Goal: Task Accomplishment & Management: Complete application form

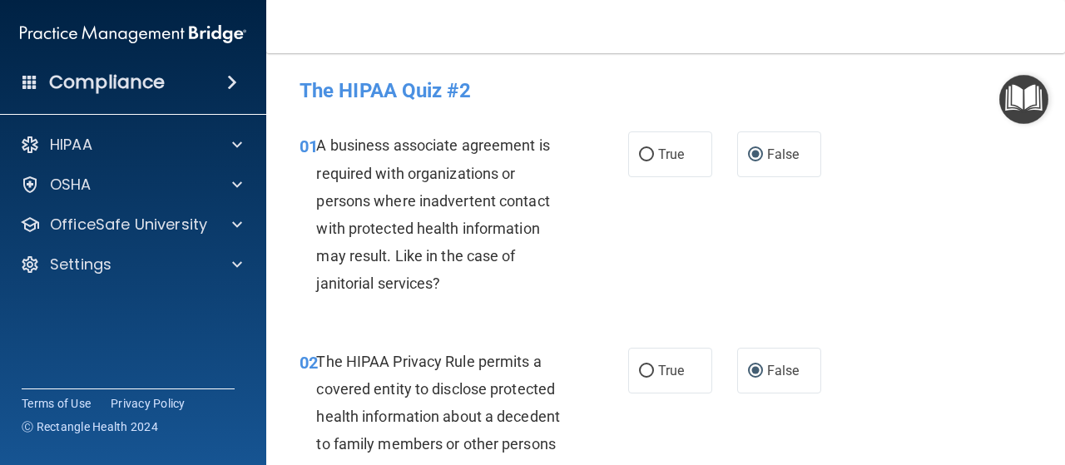
scroll to position [2360, 0]
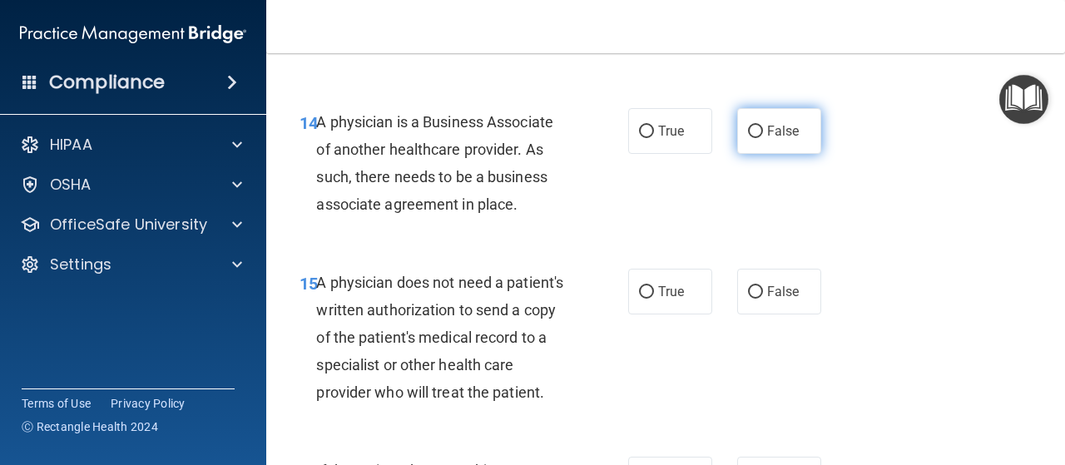
click at [748, 132] on input "False" at bounding box center [755, 132] width 15 height 12
radio input "true"
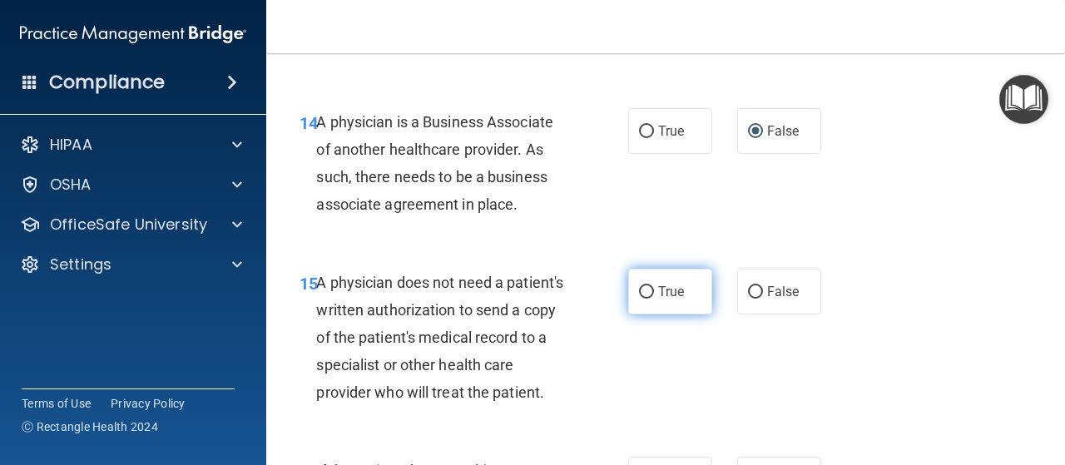
click at [639, 286] on input "True" at bounding box center [646, 292] width 15 height 12
radio input "true"
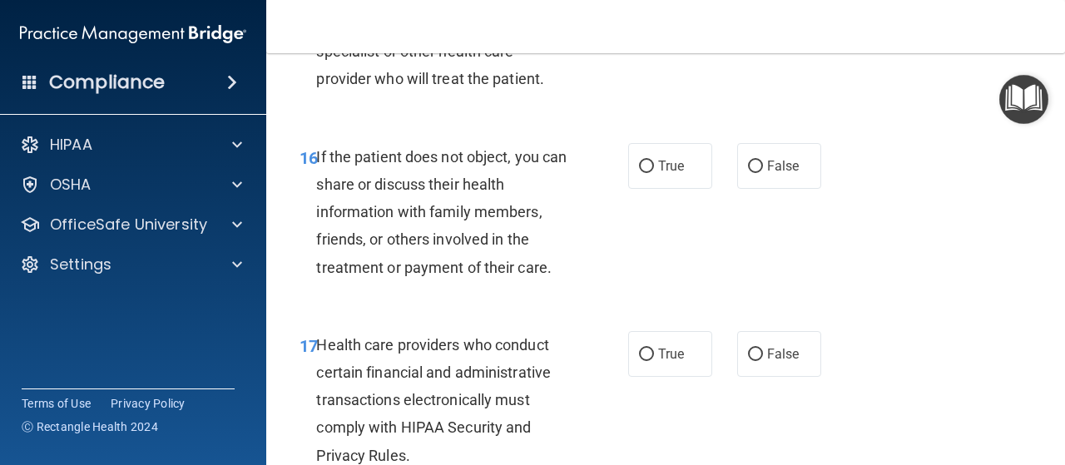
scroll to position [2672, 0]
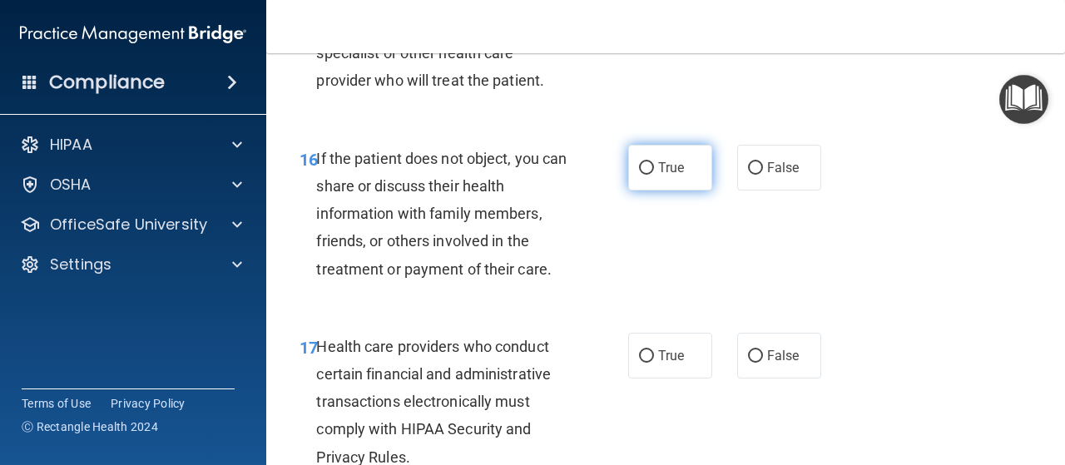
click at [644, 175] on input "True" at bounding box center [646, 168] width 15 height 12
radio input "true"
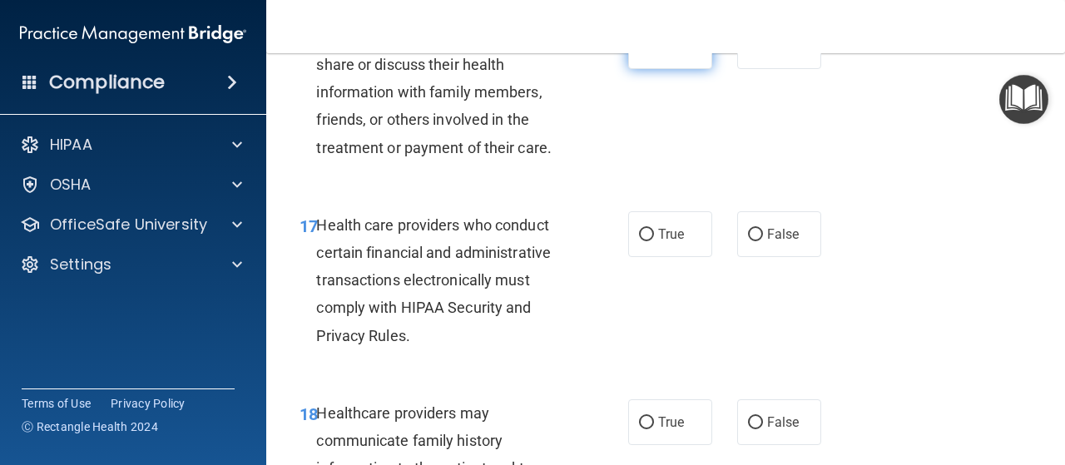
scroll to position [2815, 0]
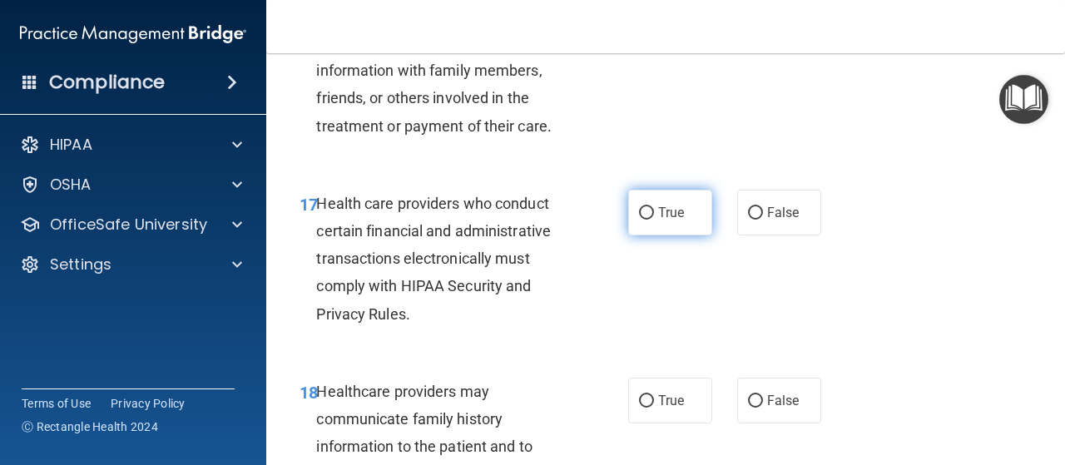
click at [666, 230] on label "True" at bounding box center [670, 213] width 84 height 46
click at [654, 220] on input "True" at bounding box center [646, 213] width 15 height 12
radio input "true"
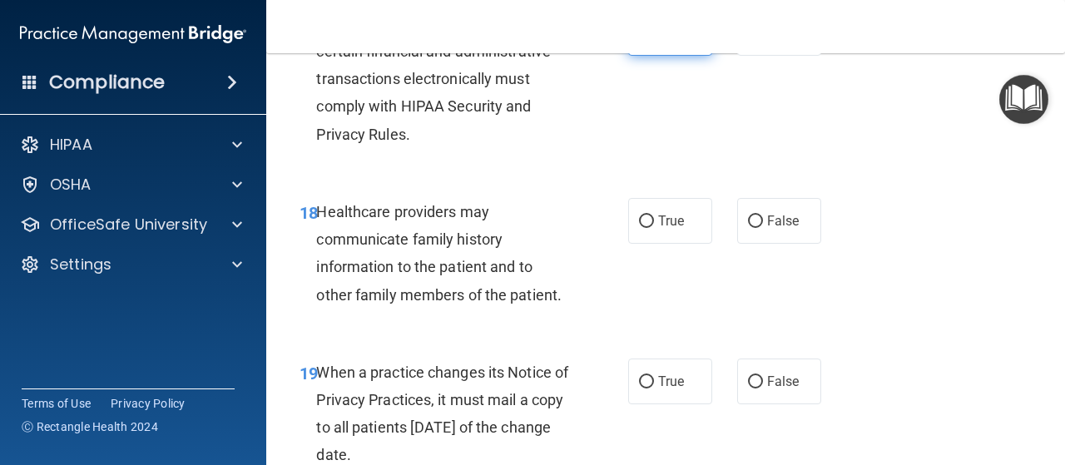
scroll to position [2996, 0]
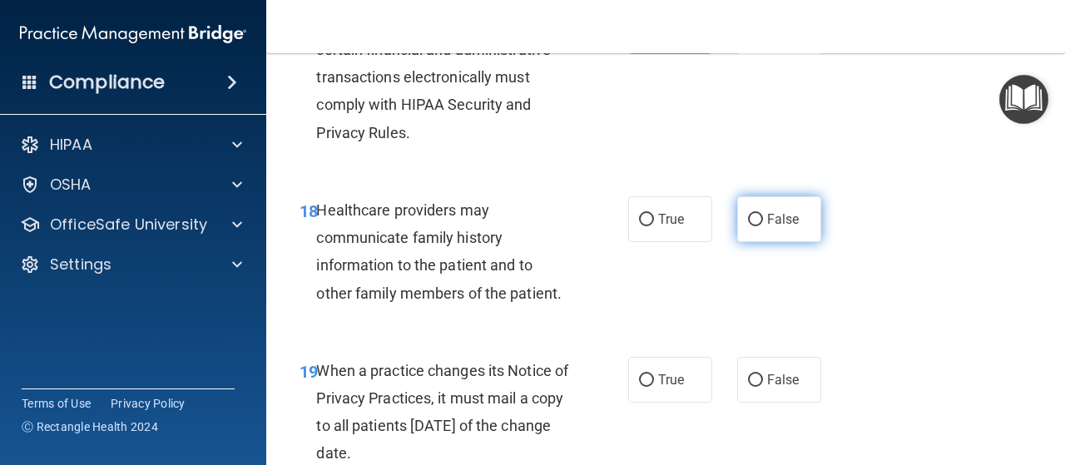
click at [771, 233] on label "False" at bounding box center [779, 219] width 84 height 46
click at [763, 226] on input "False" at bounding box center [755, 220] width 15 height 12
radio input "true"
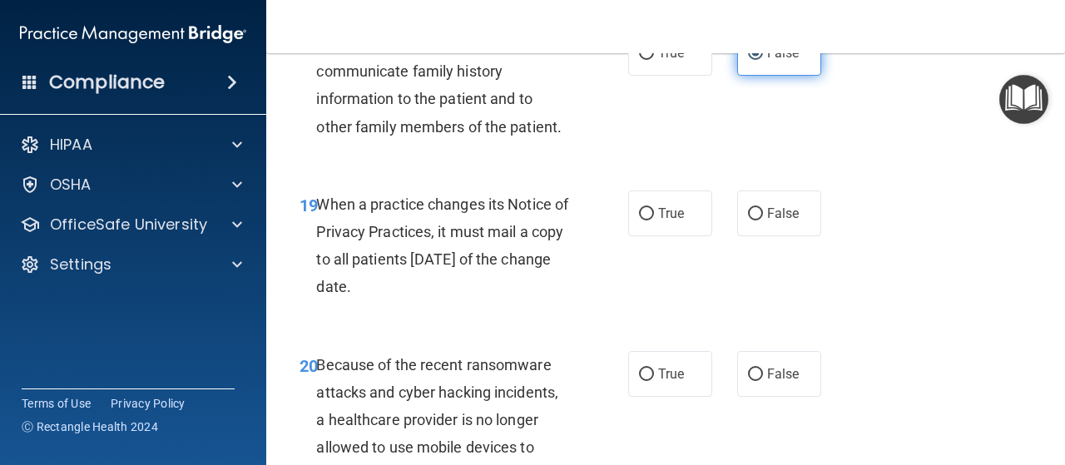
scroll to position [3173, 0]
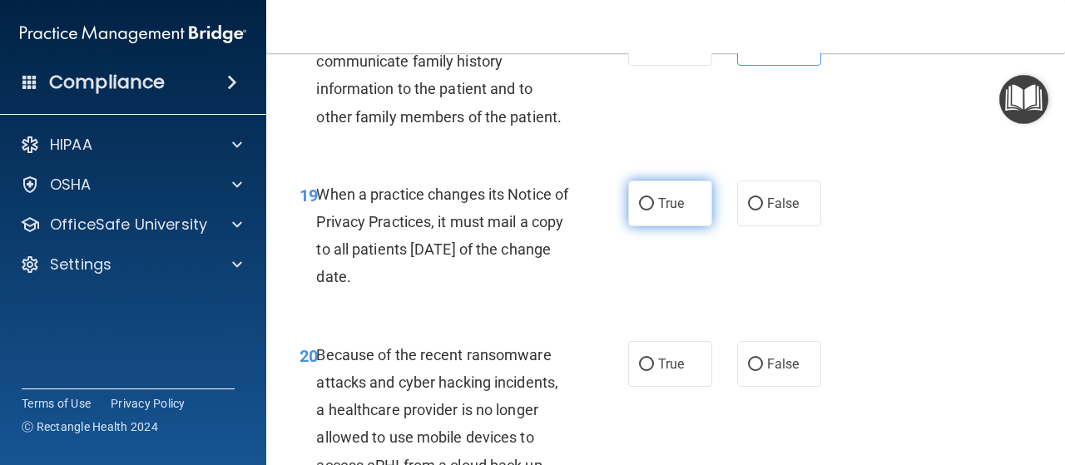
click at [663, 226] on label "True" at bounding box center [670, 204] width 84 height 46
click at [654, 211] on input "True" at bounding box center [646, 204] width 15 height 12
radio input "true"
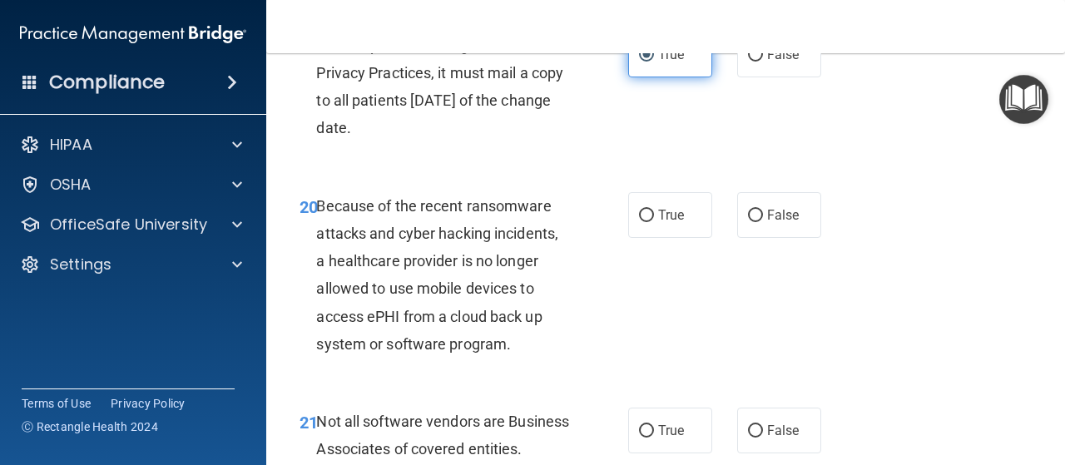
scroll to position [3331, 0]
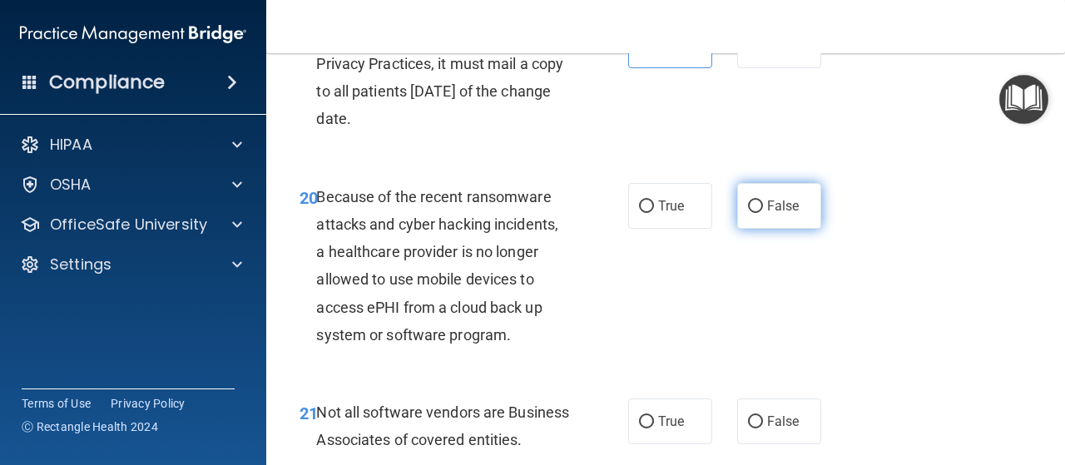
click at [753, 213] on input "False" at bounding box center [755, 207] width 15 height 12
radio input "true"
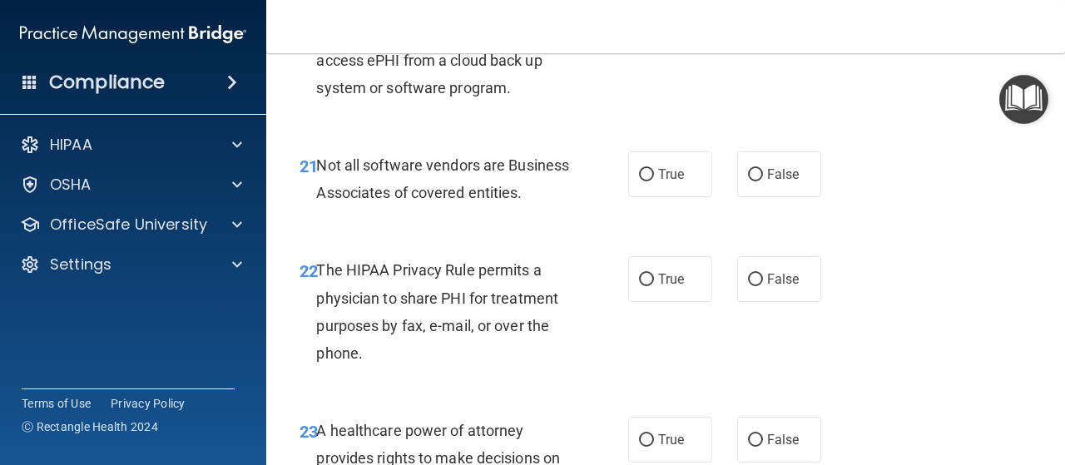
scroll to position [3579, 0]
click at [659, 181] on span "True" at bounding box center [671, 174] width 26 height 16
click at [654, 181] on input "True" at bounding box center [646, 174] width 15 height 12
radio input "true"
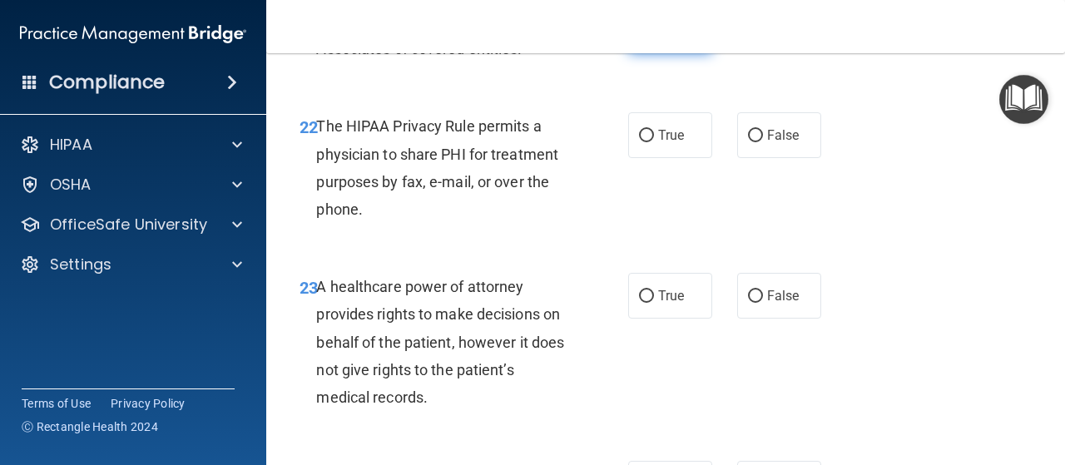
scroll to position [3722, 0]
click at [644, 142] on input "True" at bounding box center [646, 136] width 15 height 12
radio input "true"
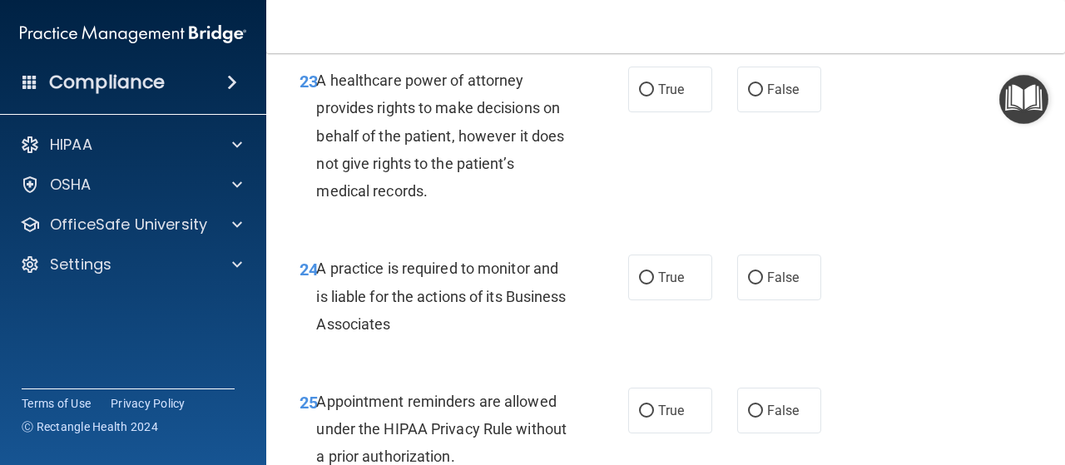
scroll to position [3927, 0]
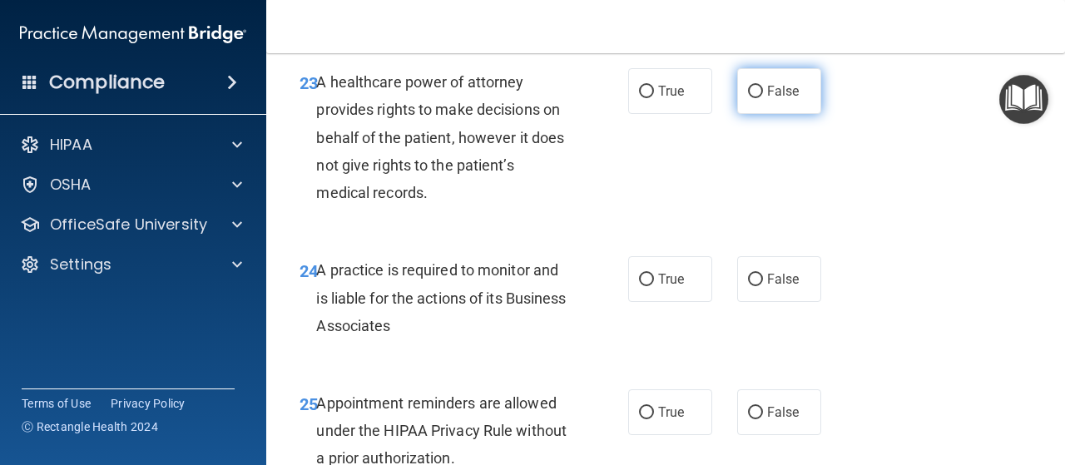
click at [779, 99] on span "False" at bounding box center [783, 91] width 32 height 16
click at [763, 98] on input "False" at bounding box center [755, 92] width 15 height 12
radio input "true"
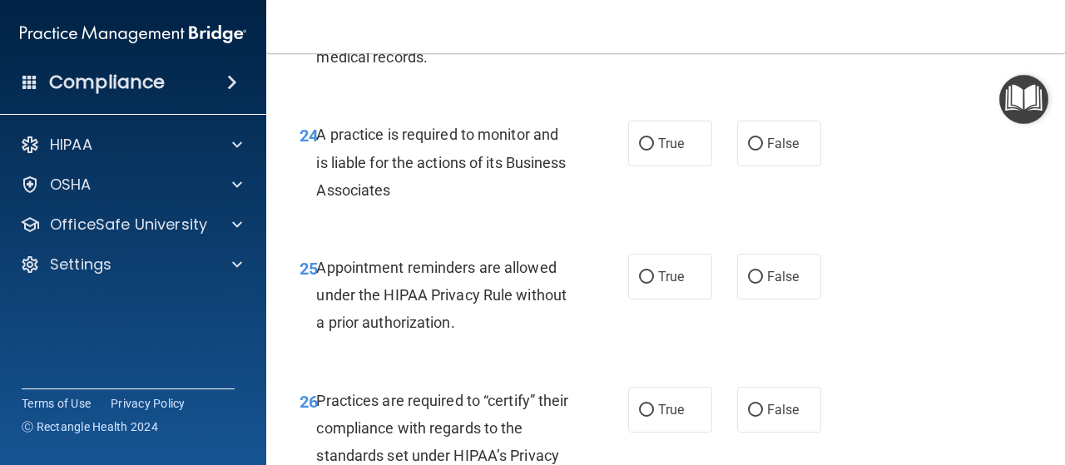
scroll to position [4074, 0]
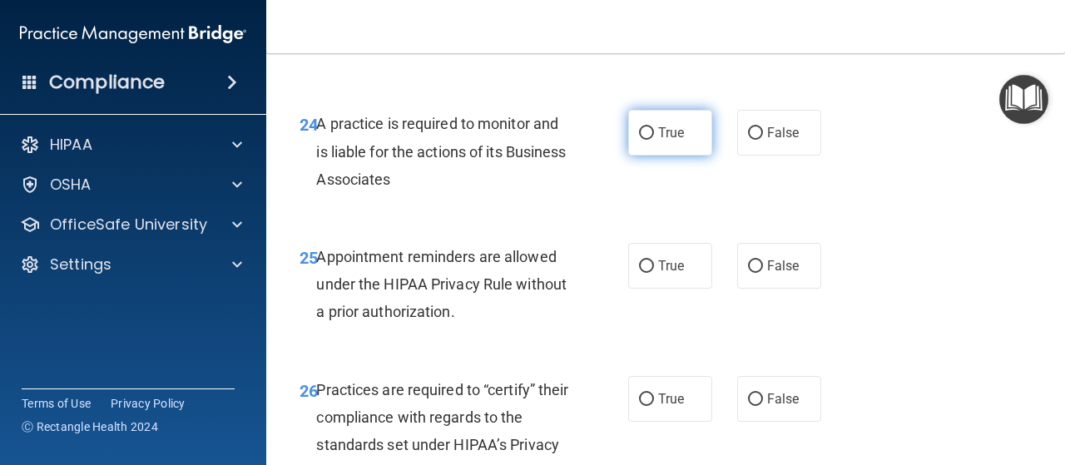
click at [673, 141] on span "True" at bounding box center [671, 133] width 26 height 16
click at [654, 140] on input "True" at bounding box center [646, 133] width 15 height 12
radio input "true"
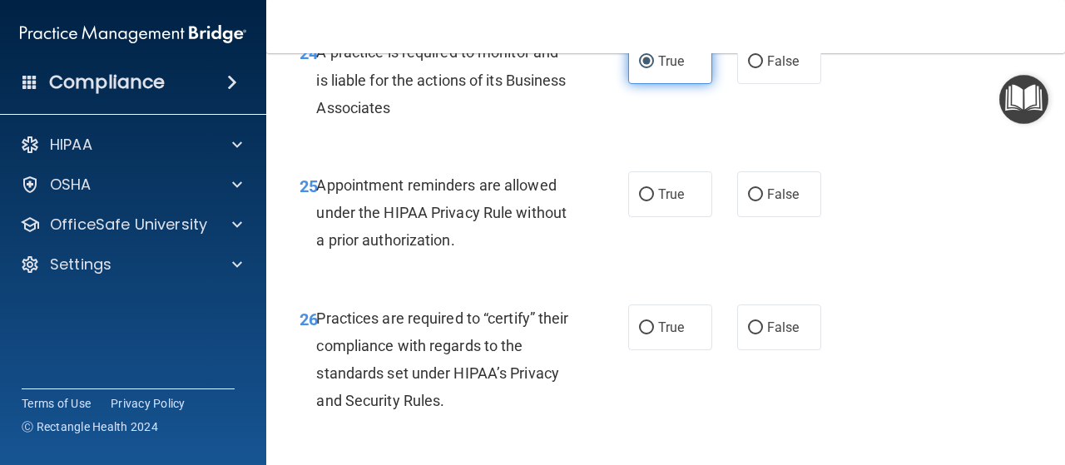
scroll to position [4145, 0]
click at [750, 68] on input "False" at bounding box center [755, 62] width 15 height 12
radio input "true"
radio input "false"
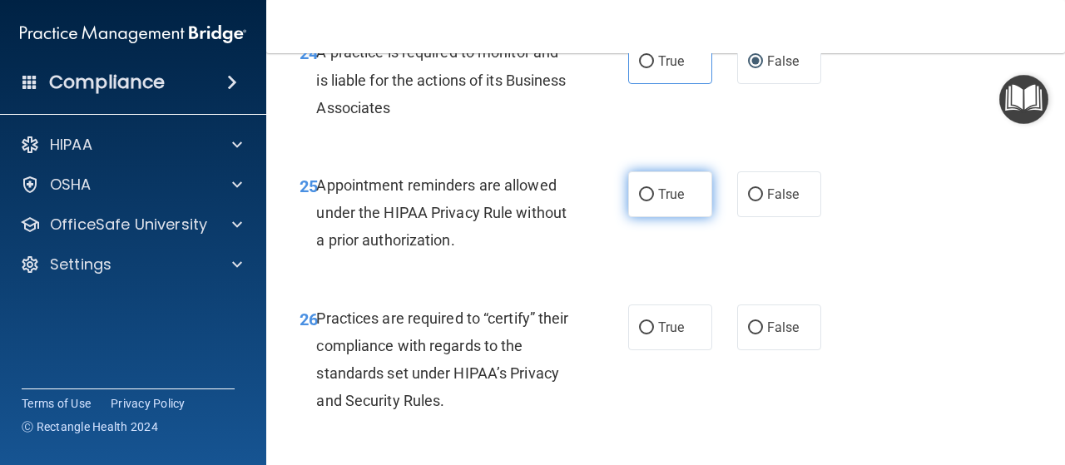
click at [661, 202] on span "True" at bounding box center [671, 194] width 26 height 16
click at [654, 201] on input "True" at bounding box center [646, 195] width 15 height 12
radio input "true"
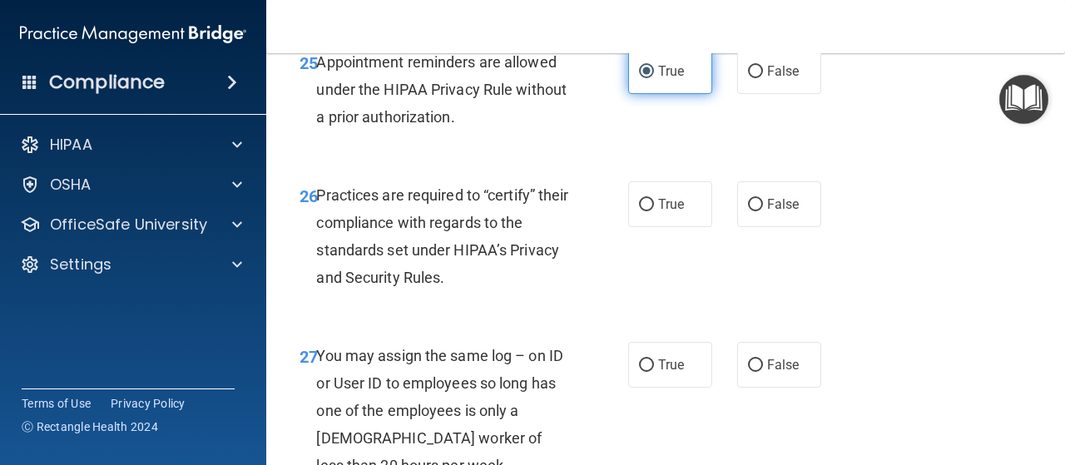
scroll to position [4277, 0]
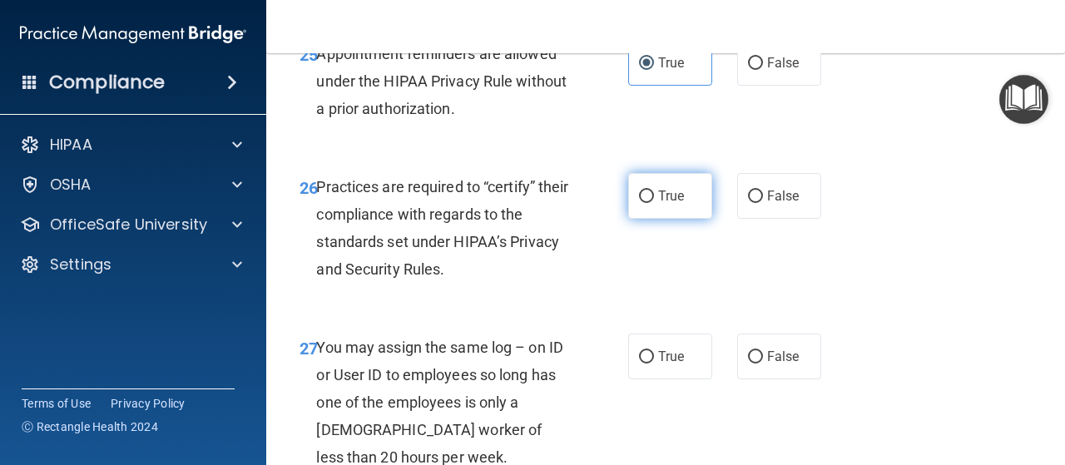
click at [667, 204] on span "True" at bounding box center [671, 196] width 26 height 16
click at [654, 203] on input "True" at bounding box center [646, 197] width 15 height 12
radio input "true"
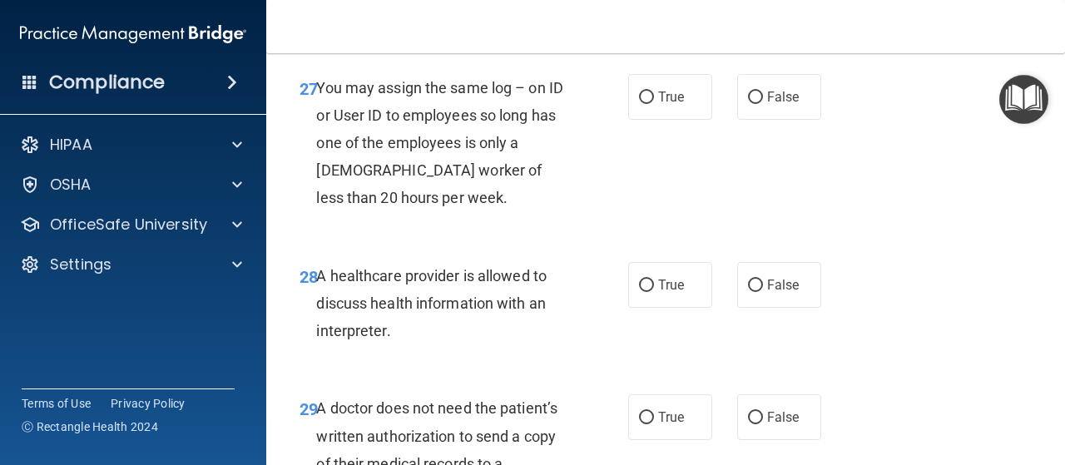
scroll to position [4536, 0]
click at [781, 105] on span "False" at bounding box center [783, 97] width 32 height 16
click at [763, 104] on input "False" at bounding box center [755, 98] width 15 height 12
radio input "true"
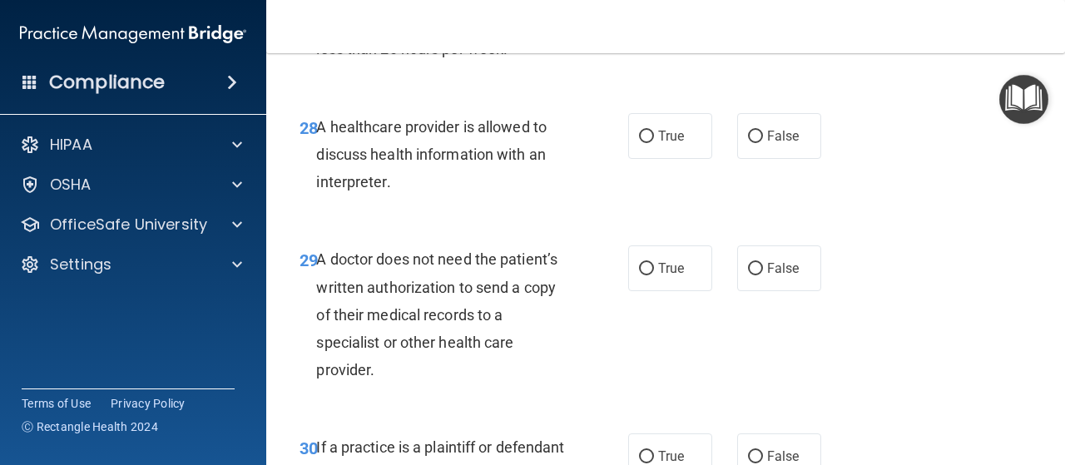
scroll to position [4682, 0]
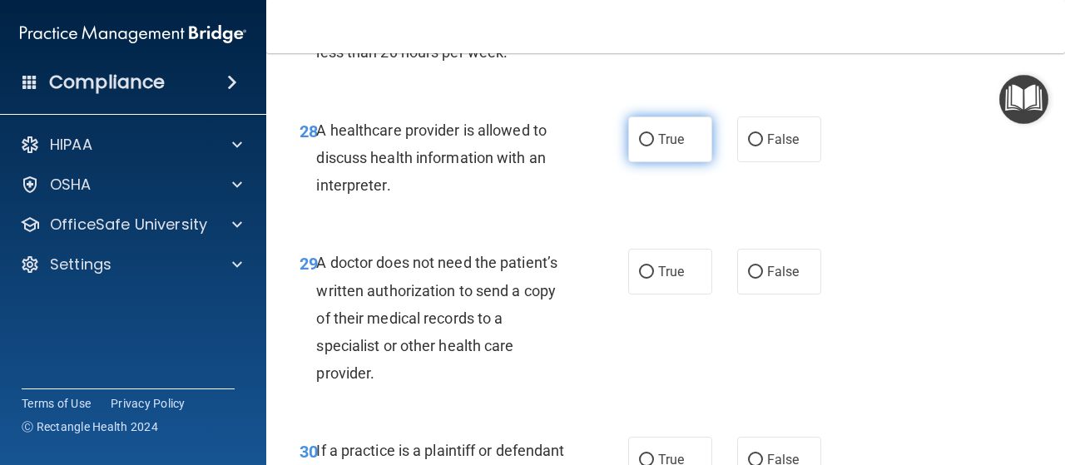
click at [643, 146] on input "True" at bounding box center [646, 140] width 15 height 12
radio input "true"
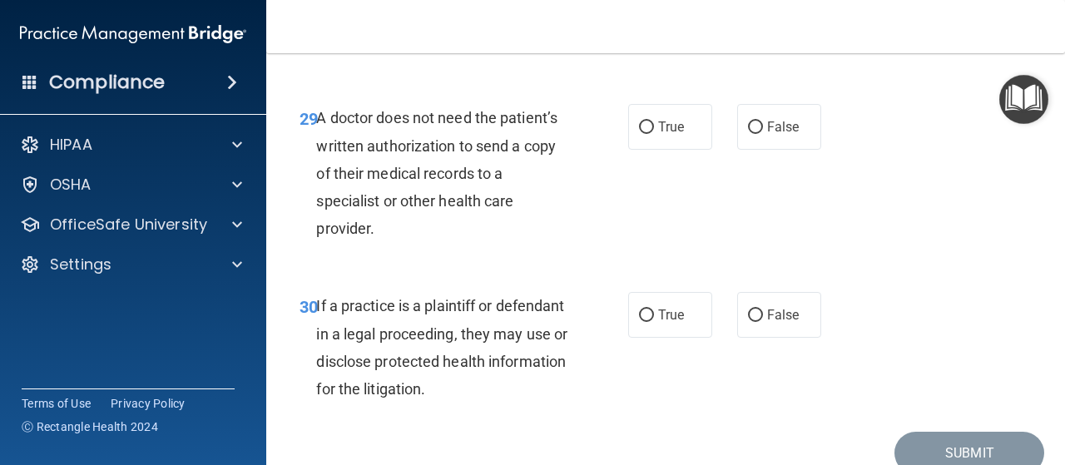
scroll to position [4830, 0]
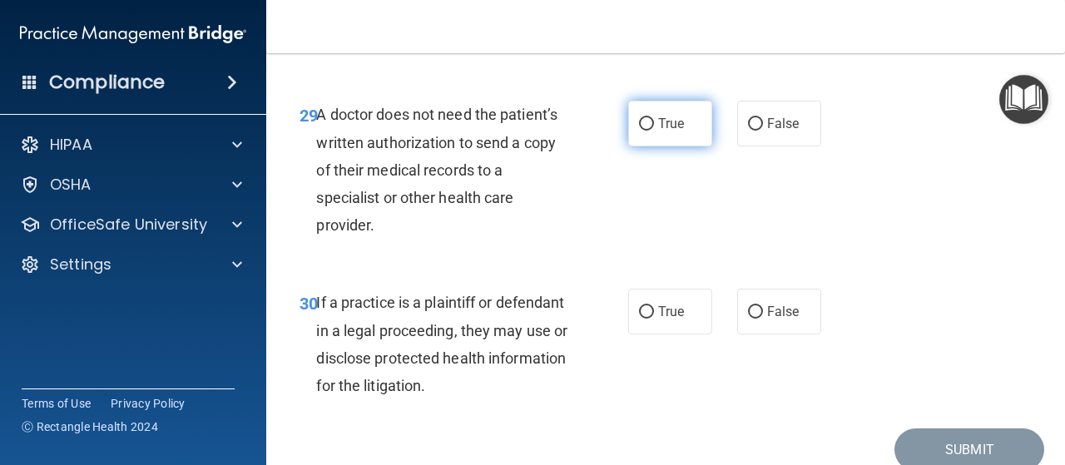
click at [644, 131] on input "True" at bounding box center [646, 124] width 15 height 12
radio input "true"
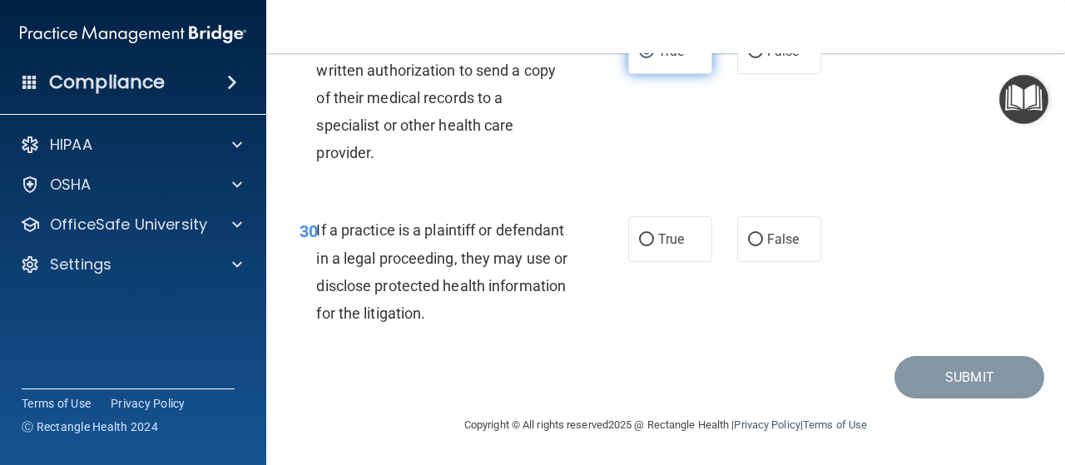
scroll to position [4953, 0]
click at [663, 243] on span "True" at bounding box center [671, 239] width 26 height 16
click at [654, 243] on input "True" at bounding box center [646, 240] width 15 height 12
radio input "true"
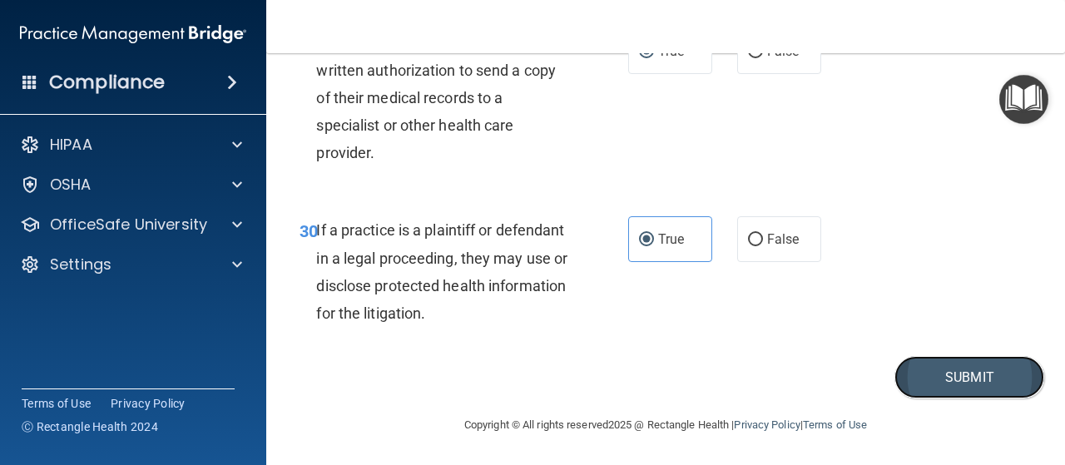
click at [939, 365] on button "Submit" at bounding box center [970, 377] width 150 height 42
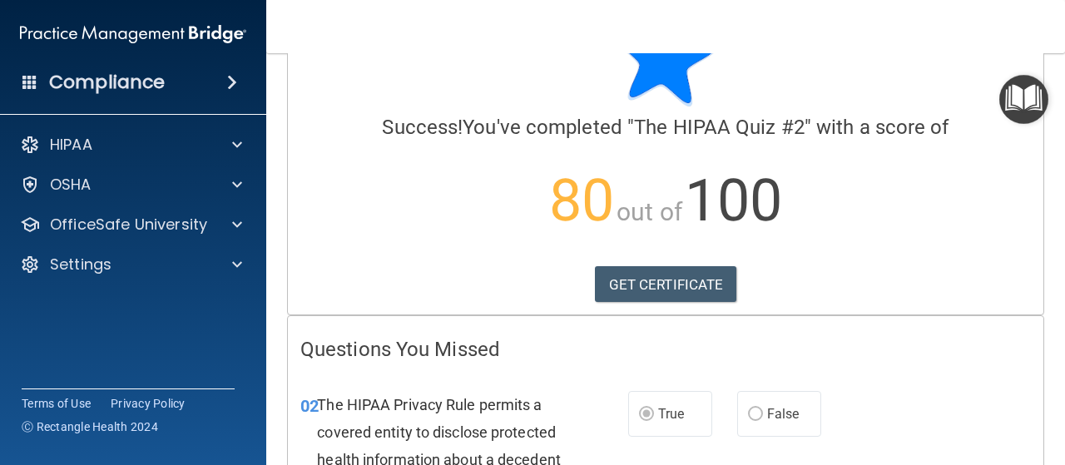
scroll to position [116, 0]
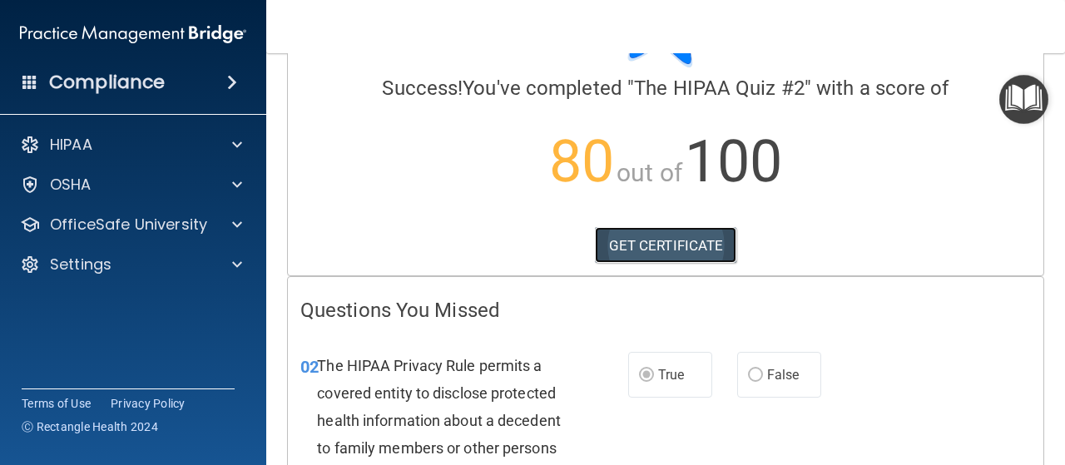
click at [679, 248] on link "GET CERTIFICATE" at bounding box center [666, 245] width 142 height 37
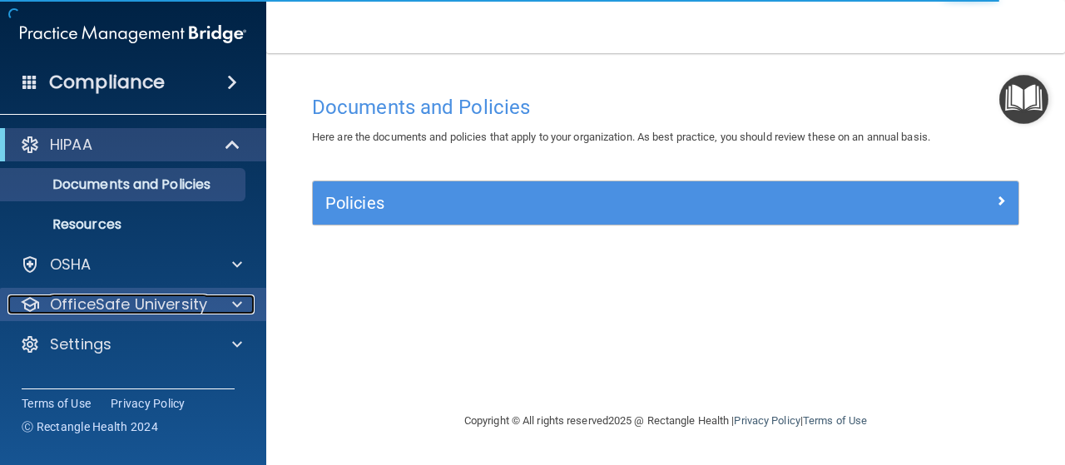
click at [140, 304] on p "OfficeSafe University" at bounding box center [128, 305] width 157 height 20
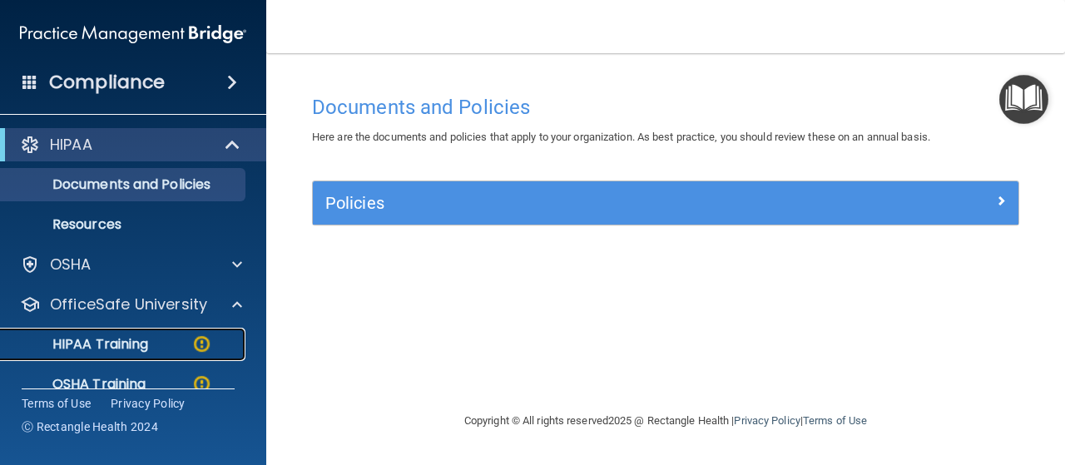
click at [148, 348] on p "HIPAA Training" at bounding box center [79, 344] width 137 height 17
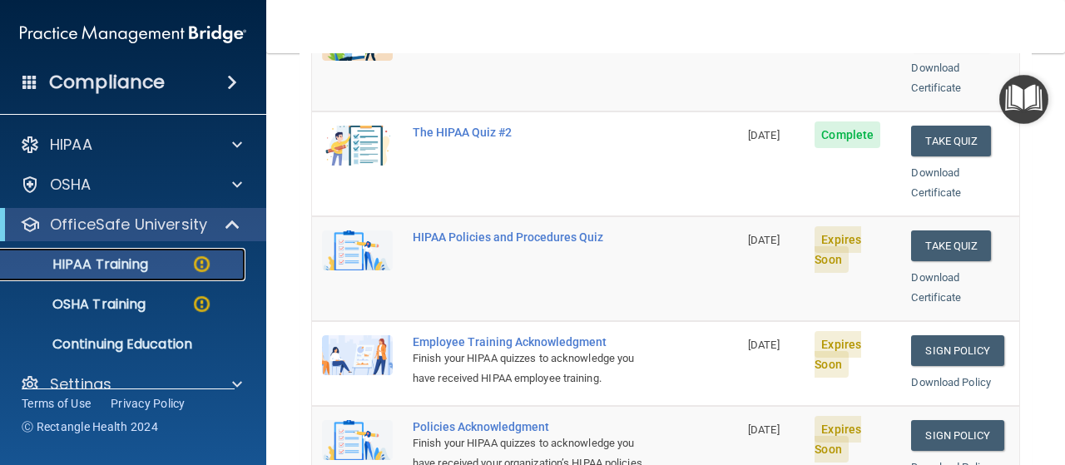
scroll to position [300, 0]
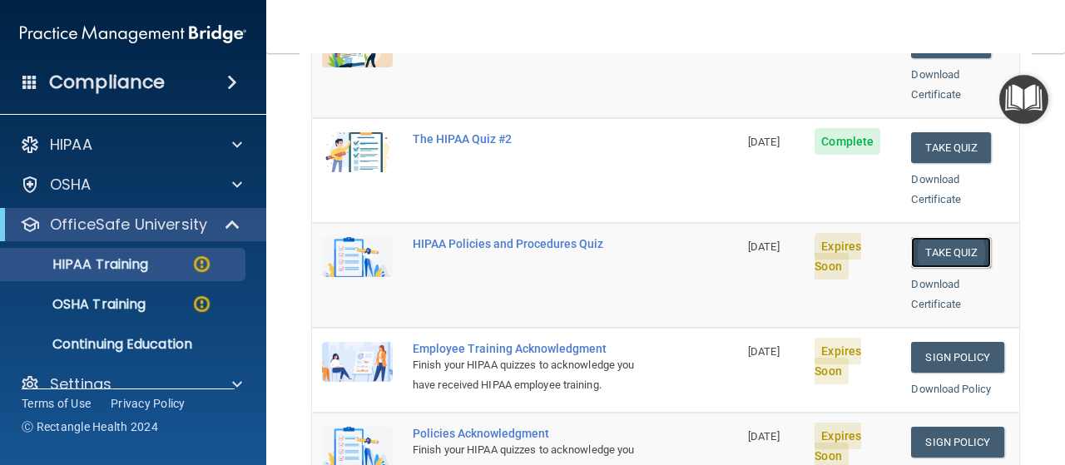
click at [957, 237] on button "Take Quiz" at bounding box center [951, 252] width 80 height 31
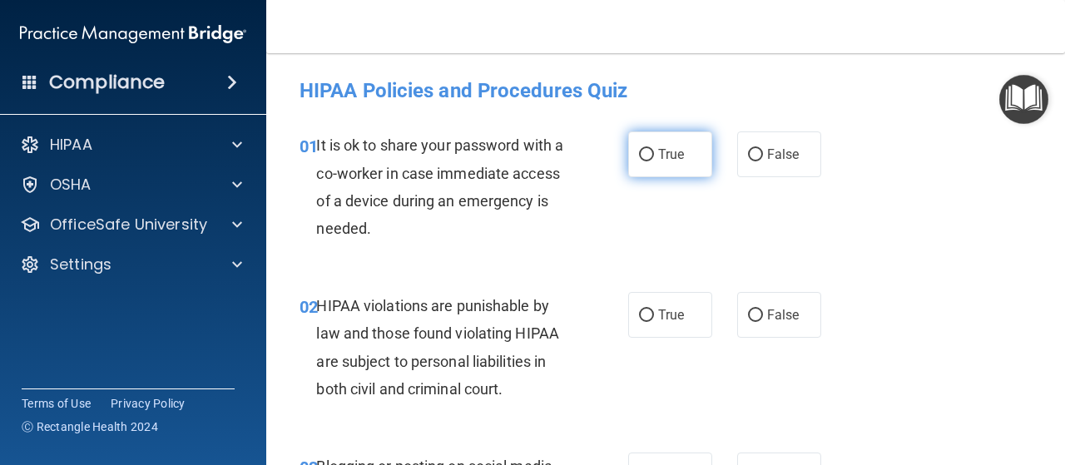
click at [658, 161] on span "True" at bounding box center [671, 154] width 26 height 16
click at [654, 161] on input "True" at bounding box center [646, 155] width 15 height 12
radio input "true"
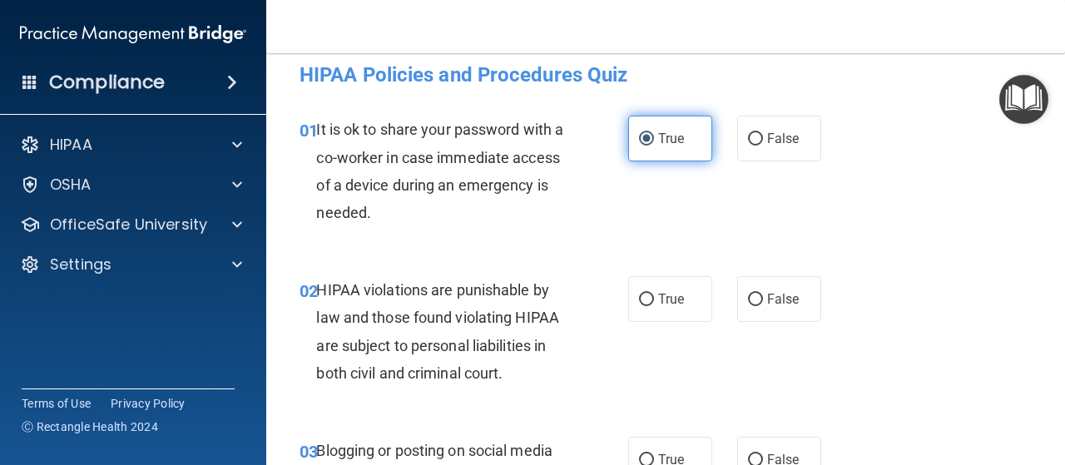
scroll to position [106, 0]
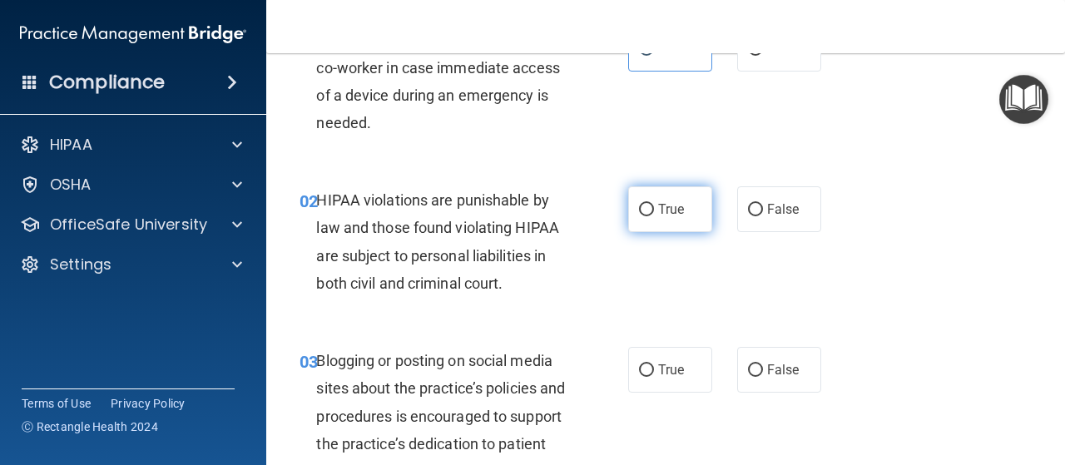
click at [656, 200] on label "True" at bounding box center [670, 209] width 84 height 46
click at [654, 204] on input "True" at bounding box center [646, 210] width 15 height 12
radio input "true"
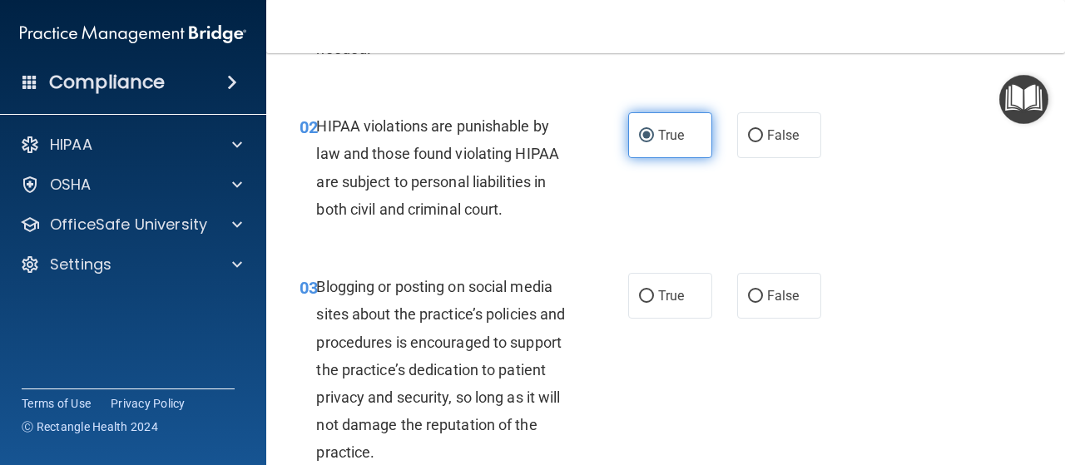
scroll to position [230, 0]
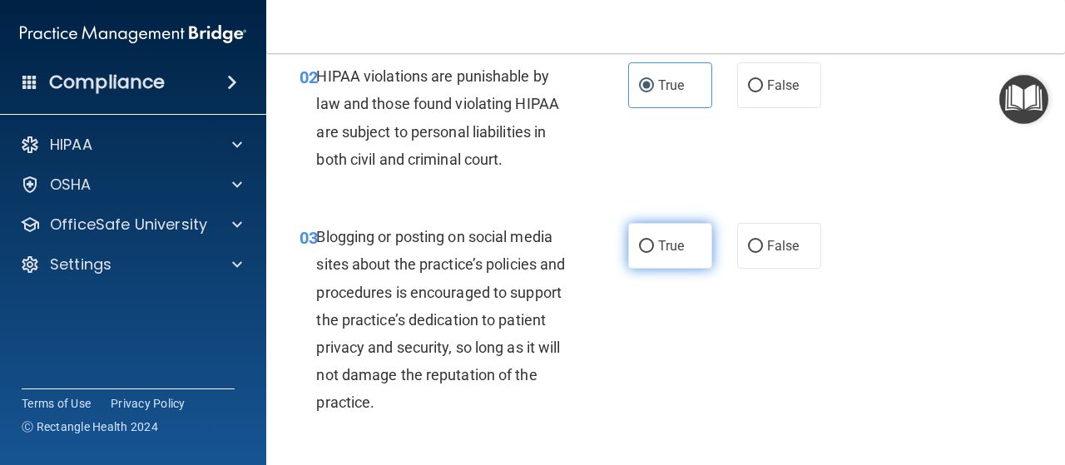
click at [644, 248] on input "True" at bounding box center [646, 247] width 15 height 12
radio input "true"
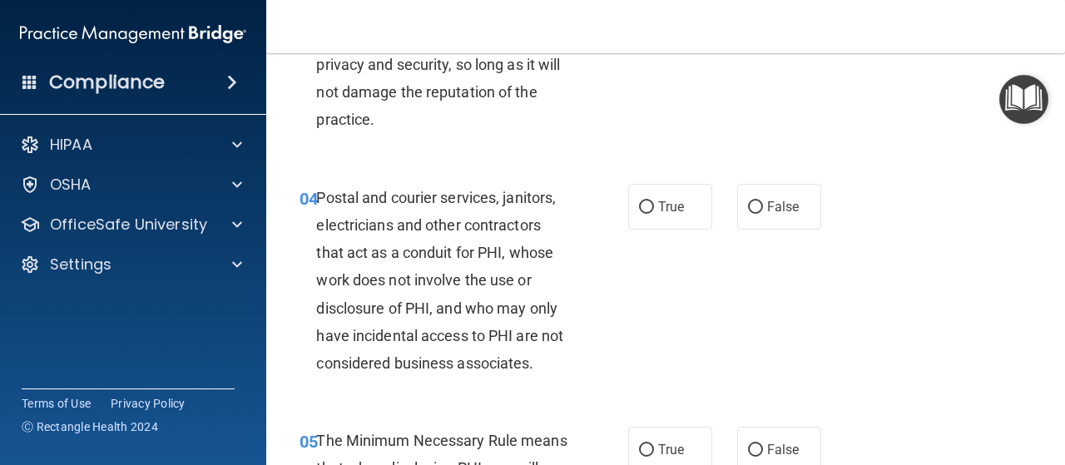
scroll to position [514, 0]
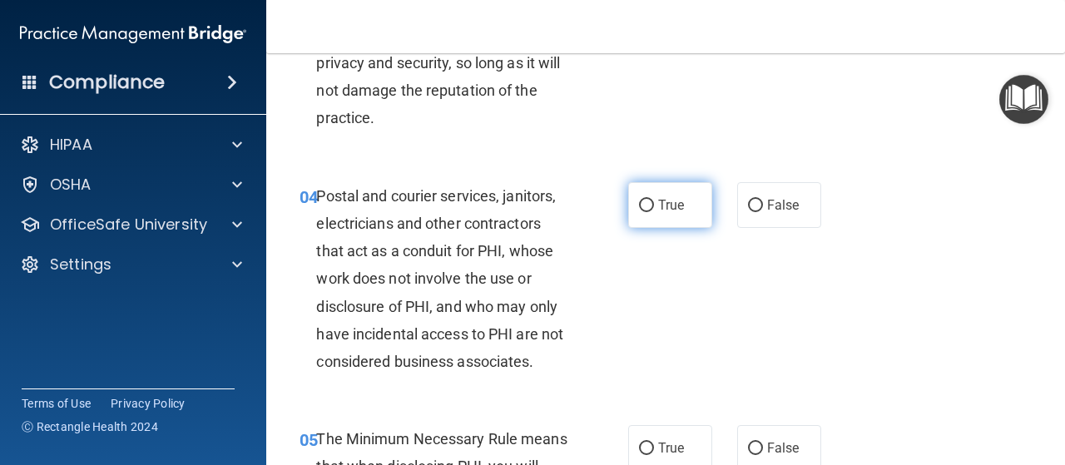
click at [658, 198] on span "True" at bounding box center [671, 205] width 26 height 16
click at [654, 200] on input "True" at bounding box center [646, 206] width 15 height 12
radio input "true"
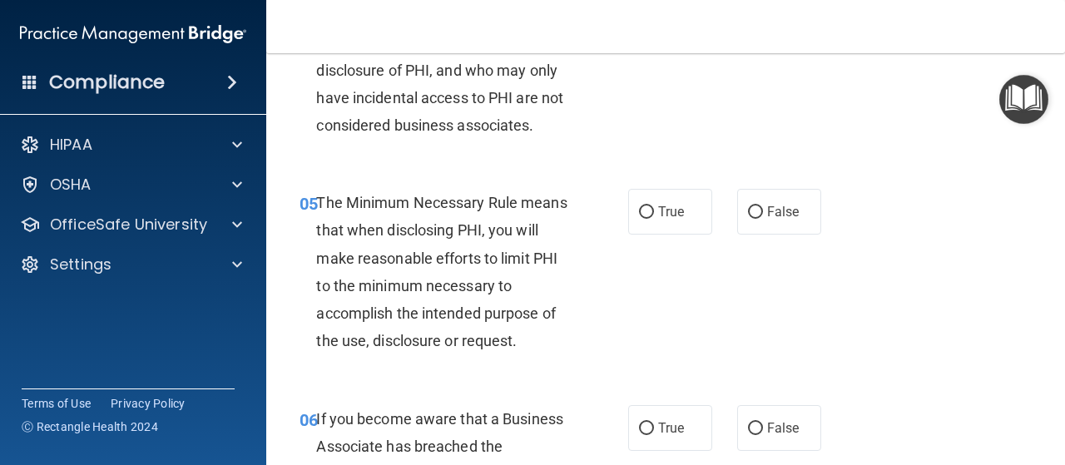
scroll to position [767, 0]
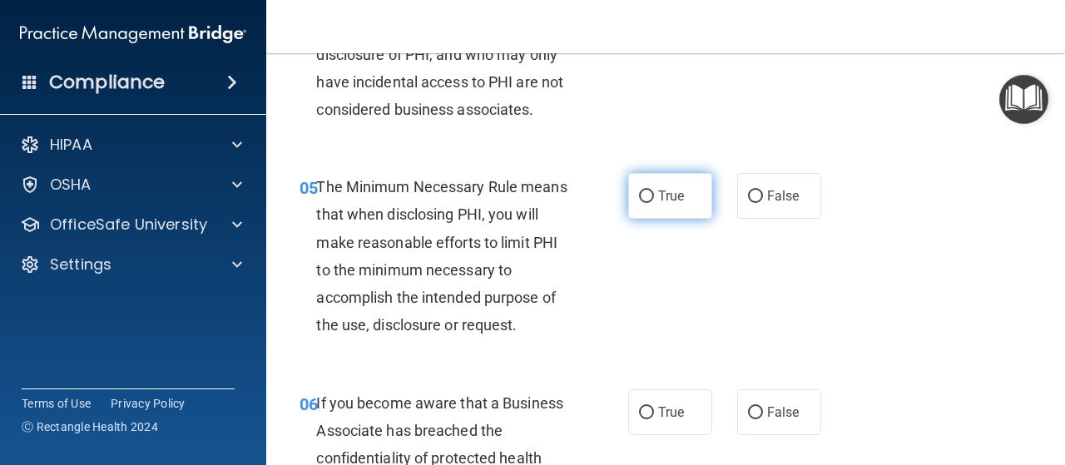
click at [647, 191] on input "True" at bounding box center [646, 197] width 15 height 12
radio input "true"
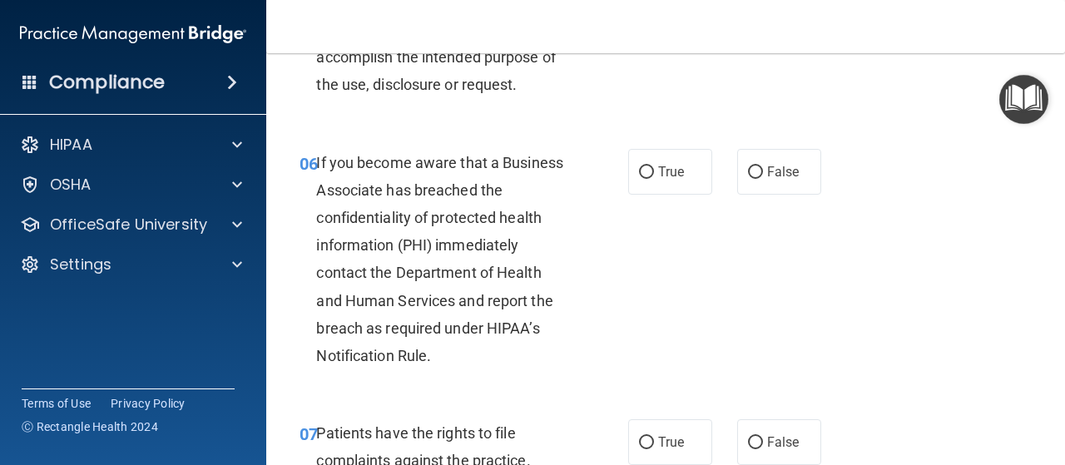
scroll to position [1015, 0]
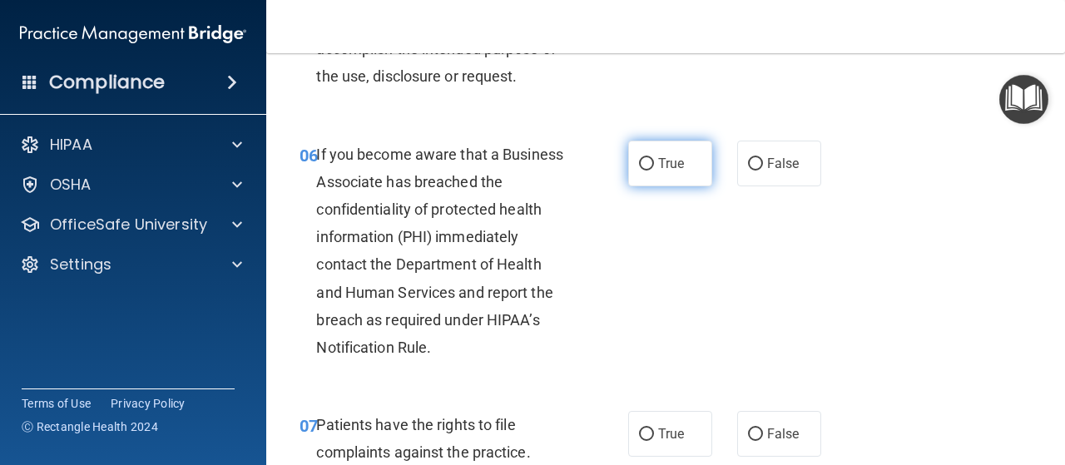
click at [645, 168] on input "True" at bounding box center [646, 164] width 15 height 12
radio input "true"
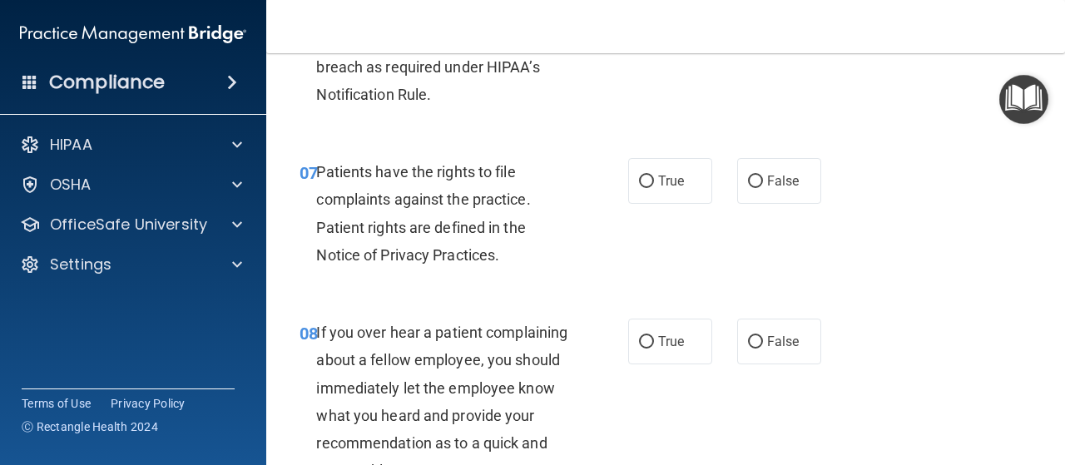
scroll to position [1267, 0]
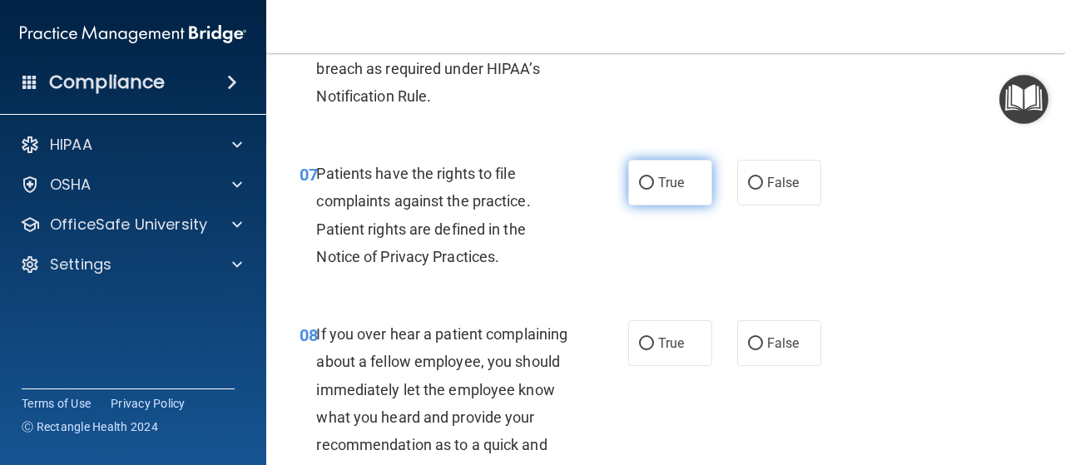
click at [661, 183] on span "True" at bounding box center [671, 183] width 26 height 16
click at [654, 183] on input "True" at bounding box center [646, 183] width 15 height 12
radio input "true"
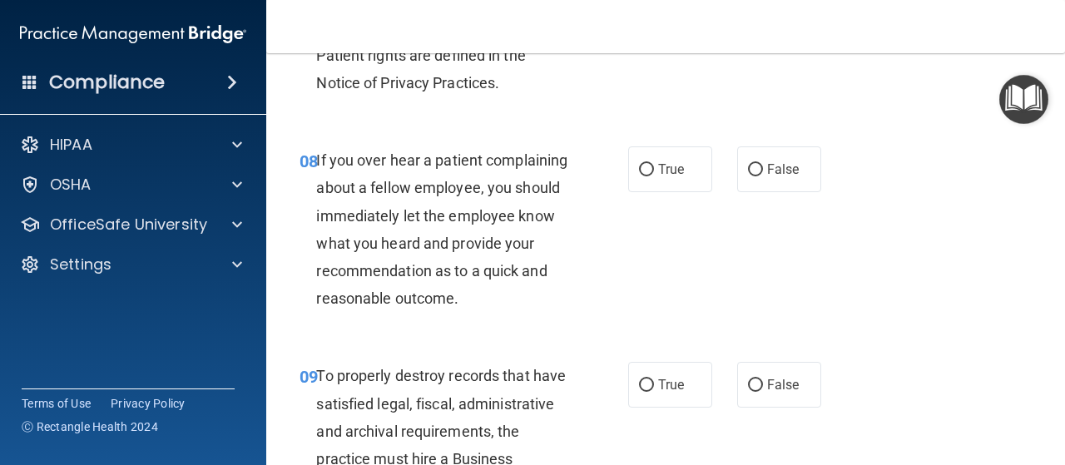
scroll to position [1439, 0]
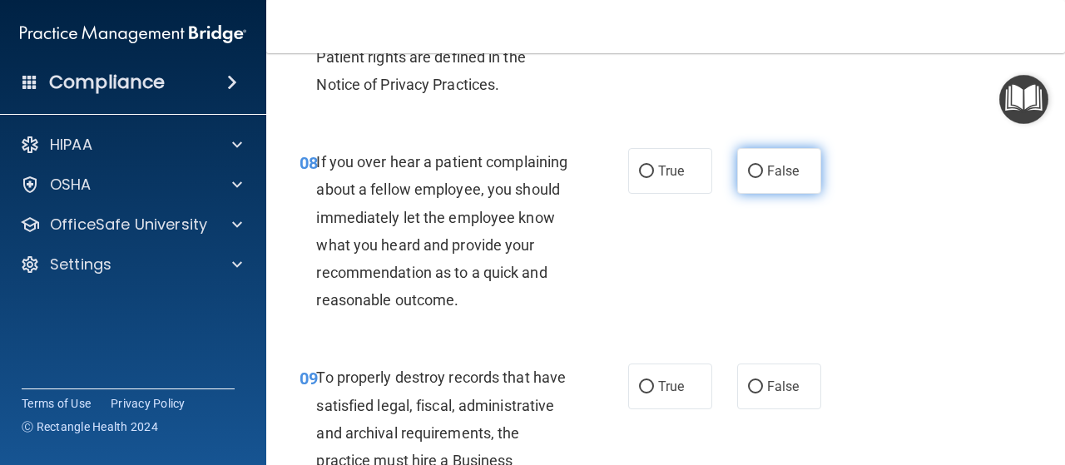
click at [767, 161] on label "False" at bounding box center [779, 171] width 84 height 46
click at [763, 166] on input "False" at bounding box center [755, 172] width 15 height 12
radio input "true"
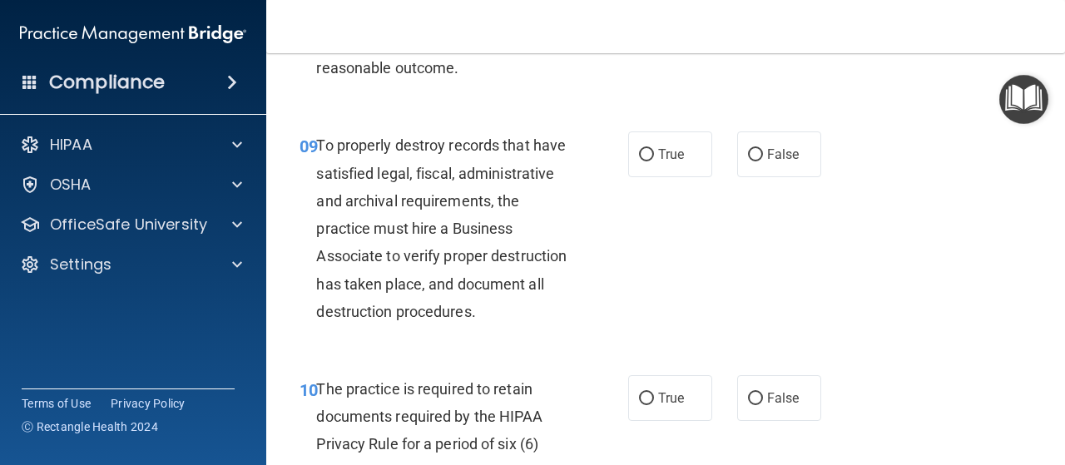
scroll to position [1675, 0]
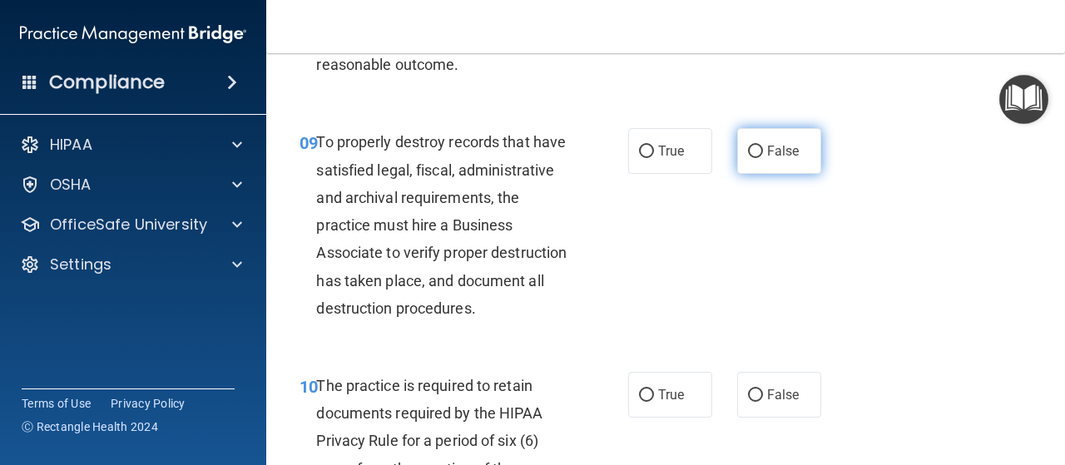
click at [748, 158] on input "False" at bounding box center [755, 152] width 15 height 12
radio input "true"
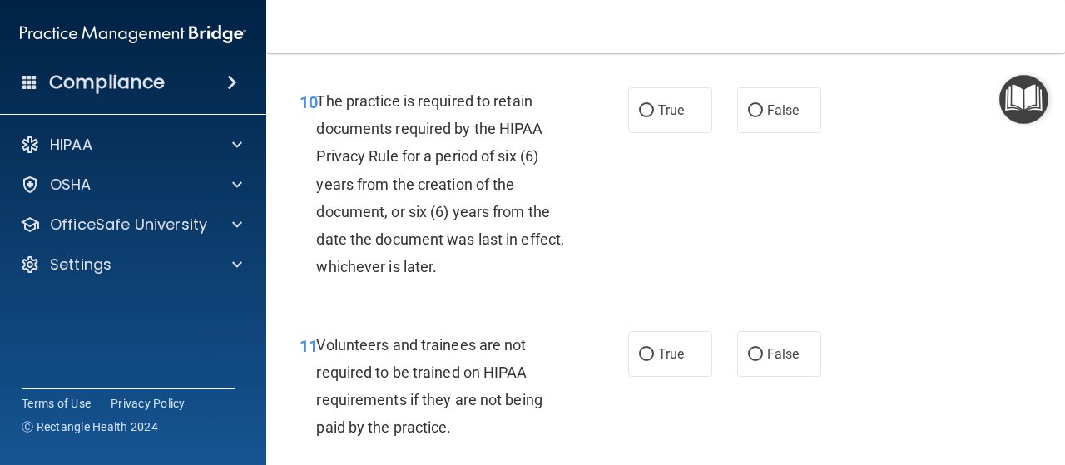
scroll to position [1963, 0]
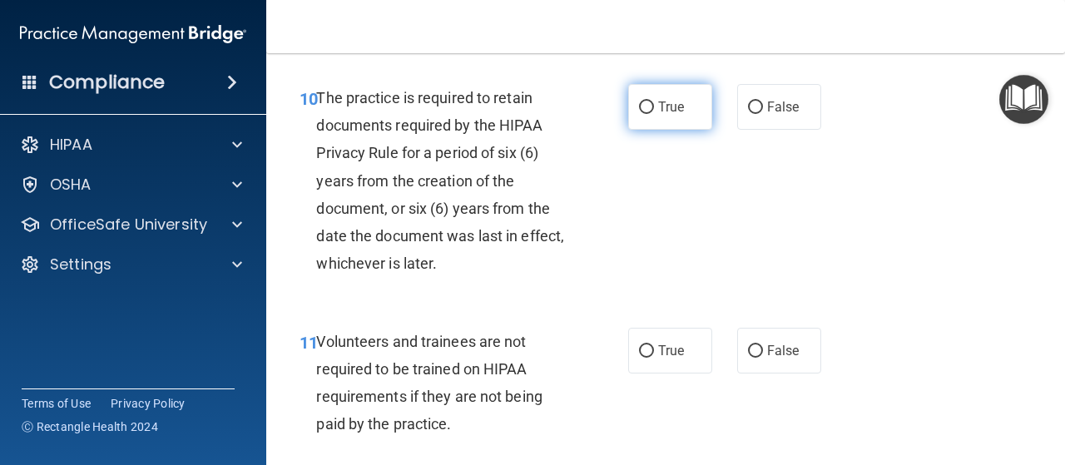
click at [639, 114] on input "True" at bounding box center [646, 108] width 15 height 12
radio input "true"
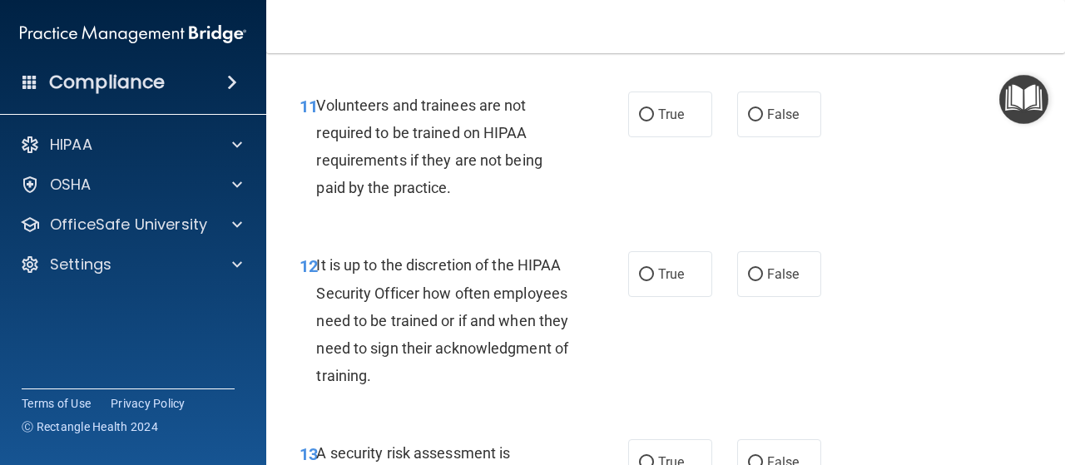
scroll to position [2204, 0]
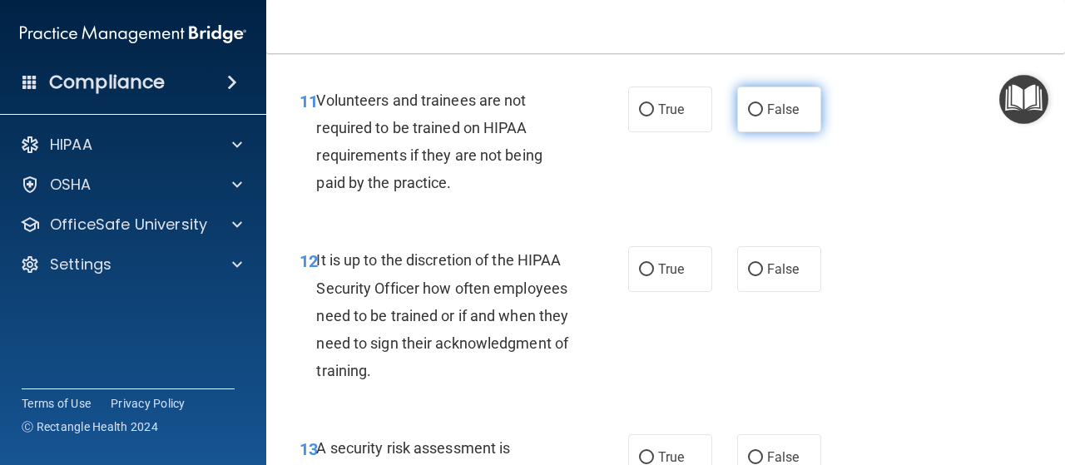
click at [802, 132] on label "False" at bounding box center [779, 110] width 84 height 46
click at [763, 117] on input "False" at bounding box center [755, 110] width 15 height 12
radio input "true"
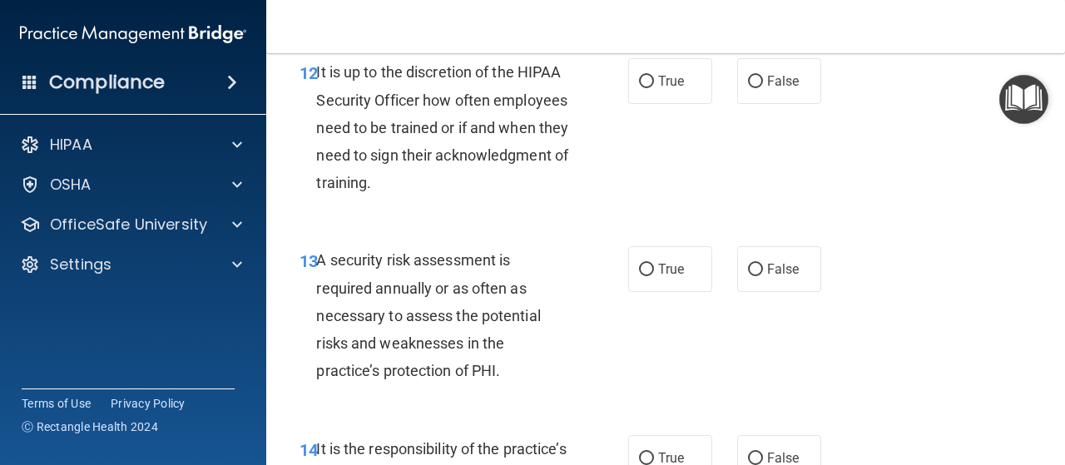
scroll to position [2396, 0]
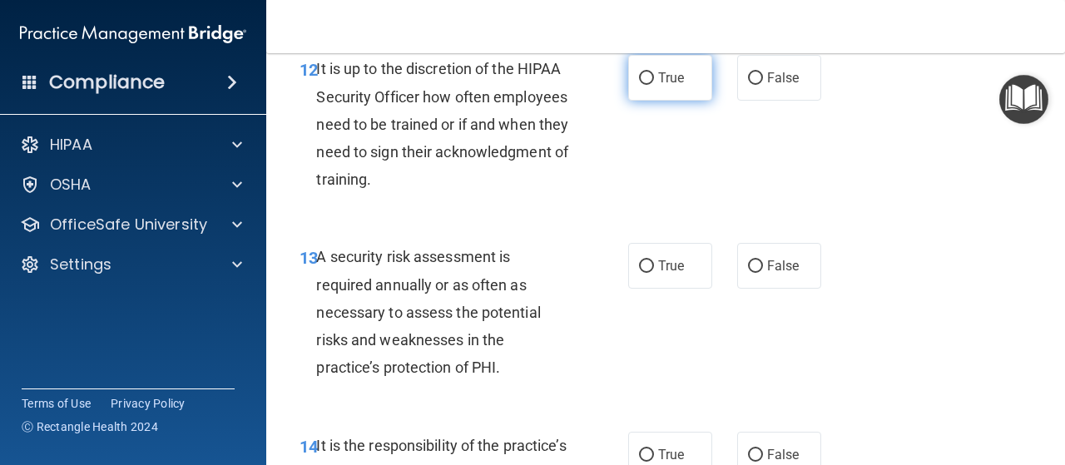
click at [646, 85] on input "True" at bounding box center [646, 78] width 15 height 12
radio input "true"
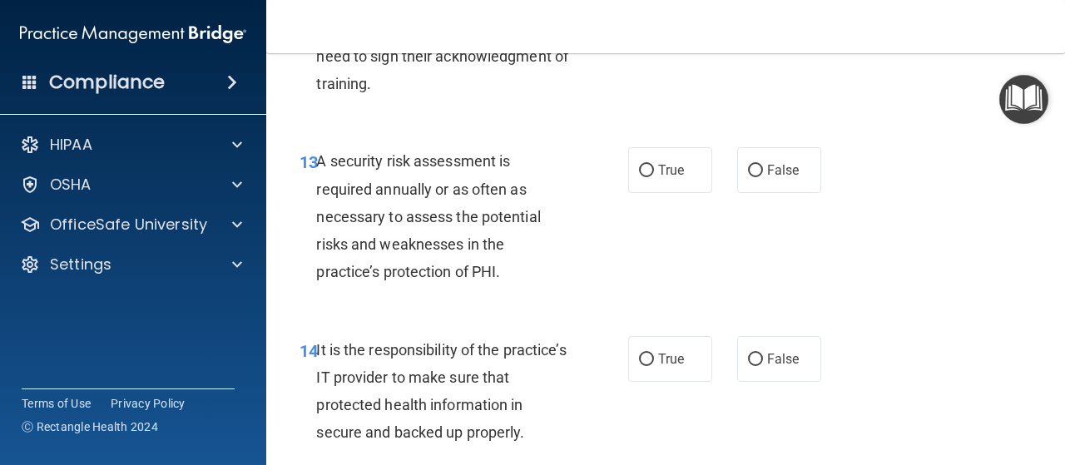
scroll to position [2492, 0]
click at [656, 192] on label "True" at bounding box center [670, 169] width 84 height 46
click at [654, 176] on input "True" at bounding box center [646, 170] width 15 height 12
radio input "true"
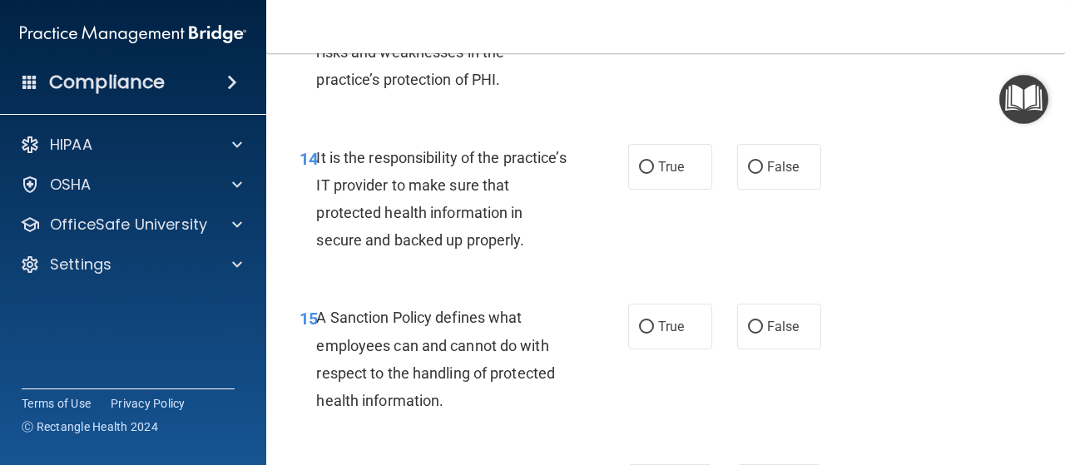
scroll to position [2686, 0]
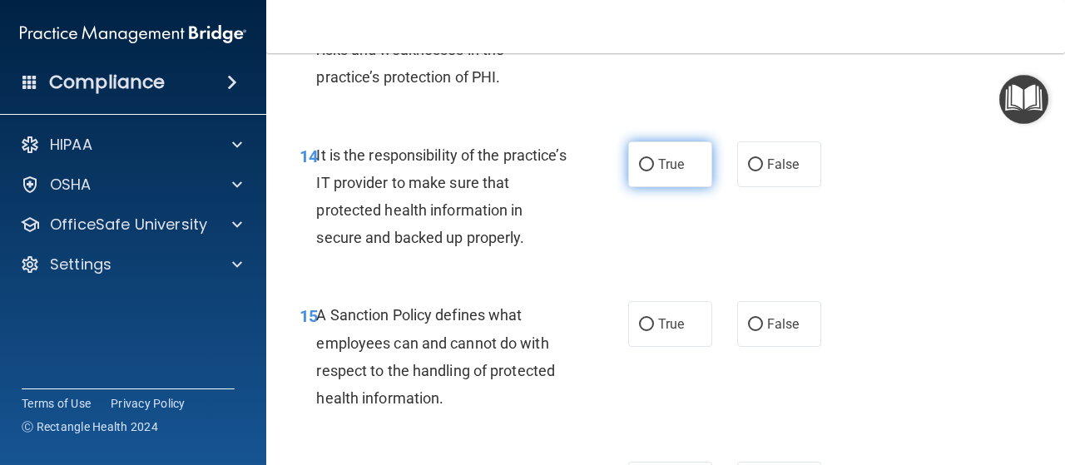
click at [644, 171] on input "True" at bounding box center [646, 165] width 15 height 12
radio input "true"
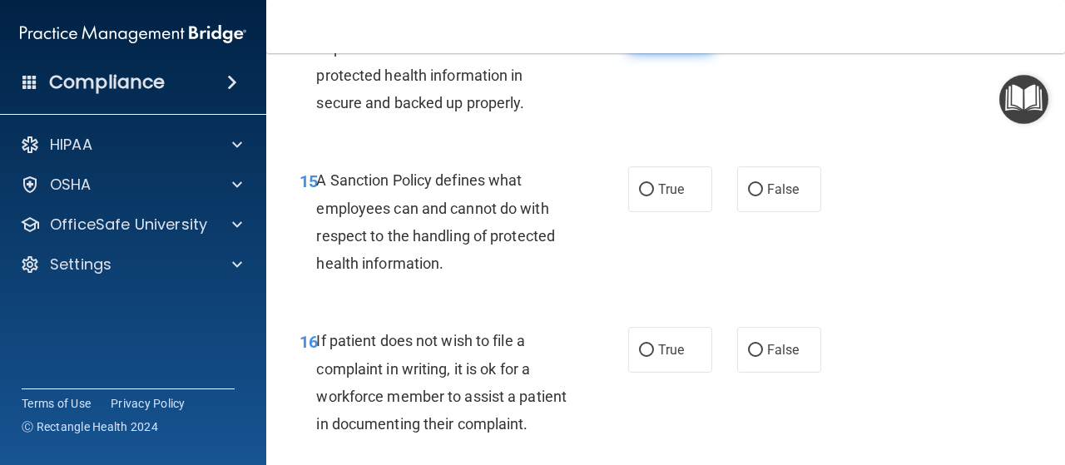
scroll to position [2822, 0]
click at [752, 196] on input "False" at bounding box center [755, 189] width 15 height 12
radio input "true"
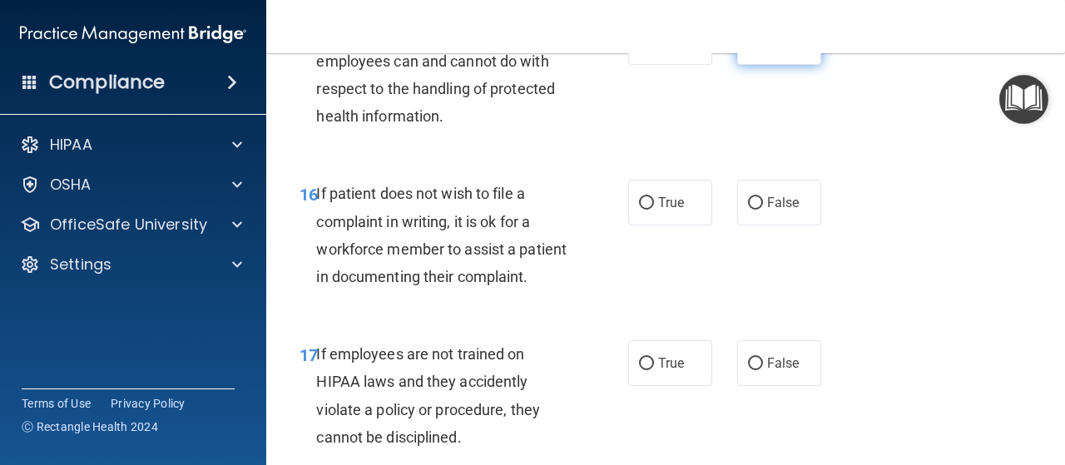
scroll to position [2967, 0]
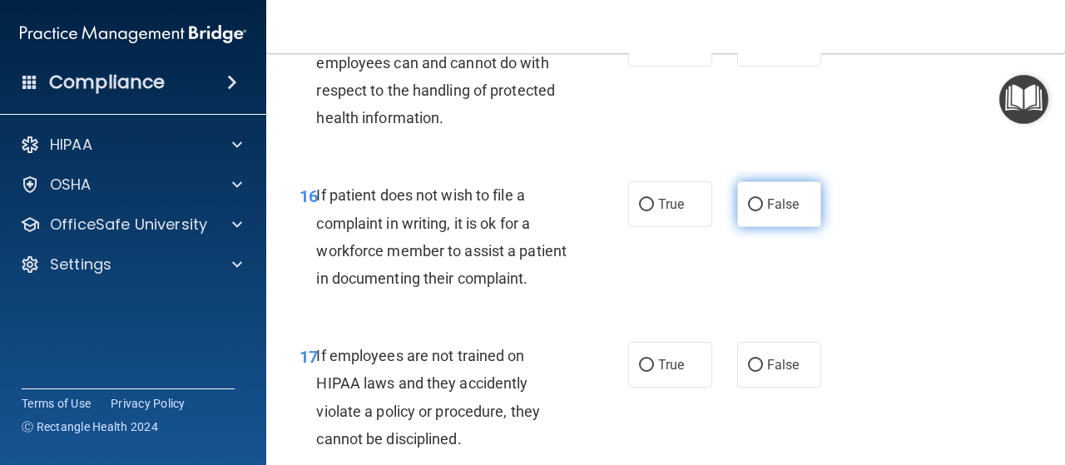
click at [767, 227] on label "False" at bounding box center [779, 204] width 84 height 46
click at [763, 211] on input "False" at bounding box center [755, 205] width 15 height 12
radio input "true"
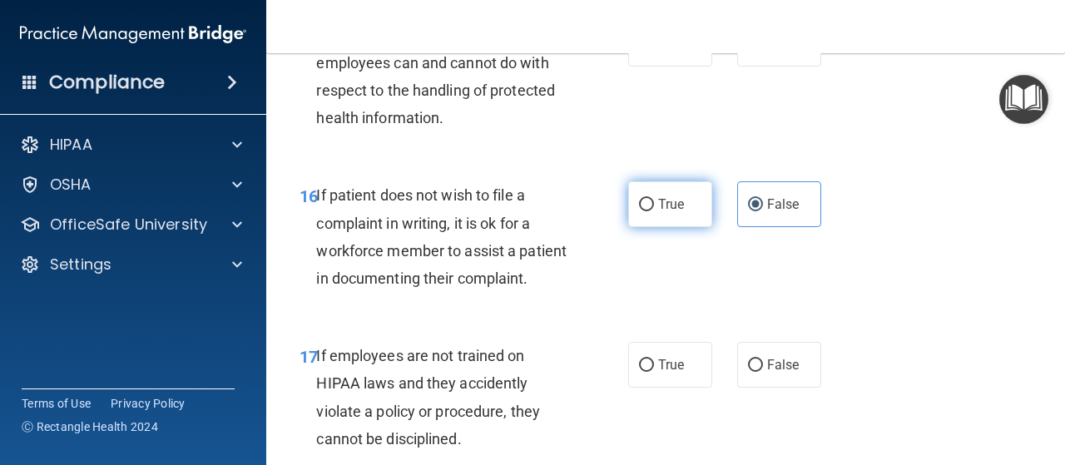
click at [658, 227] on label "True" at bounding box center [670, 204] width 84 height 46
click at [654, 211] on input "True" at bounding box center [646, 205] width 15 height 12
radio input "true"
radio input "false"
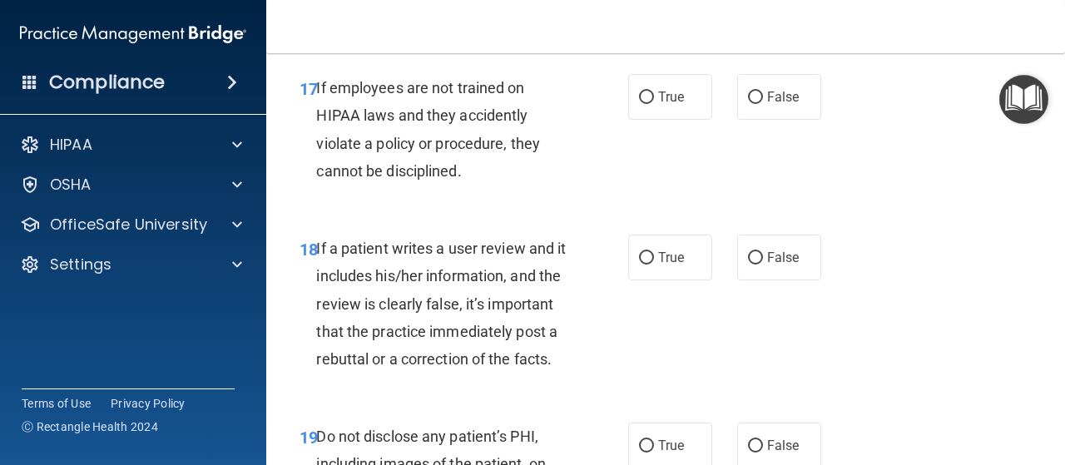
scroll to position [3240, 0]
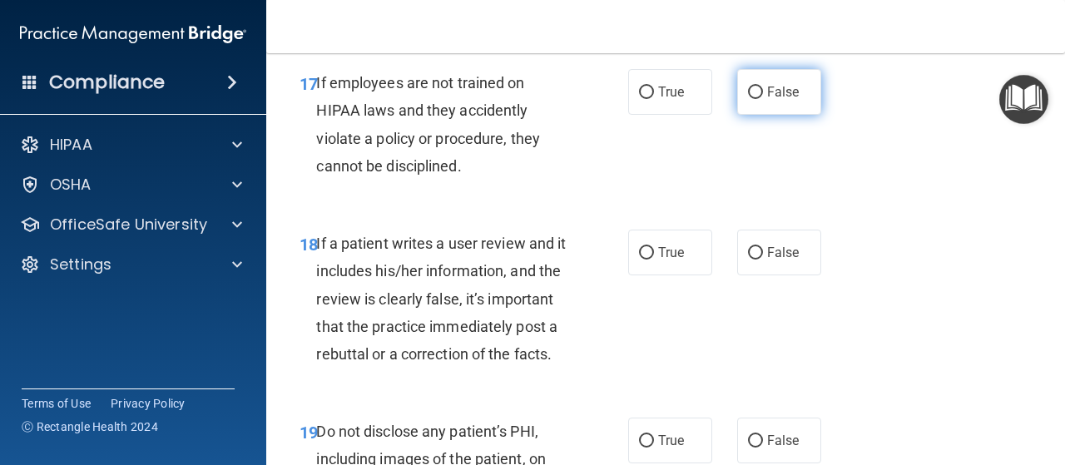
click at [751, 99] on input "False" at bounding box center [755, 93] width 15 height 12
radio input "true"
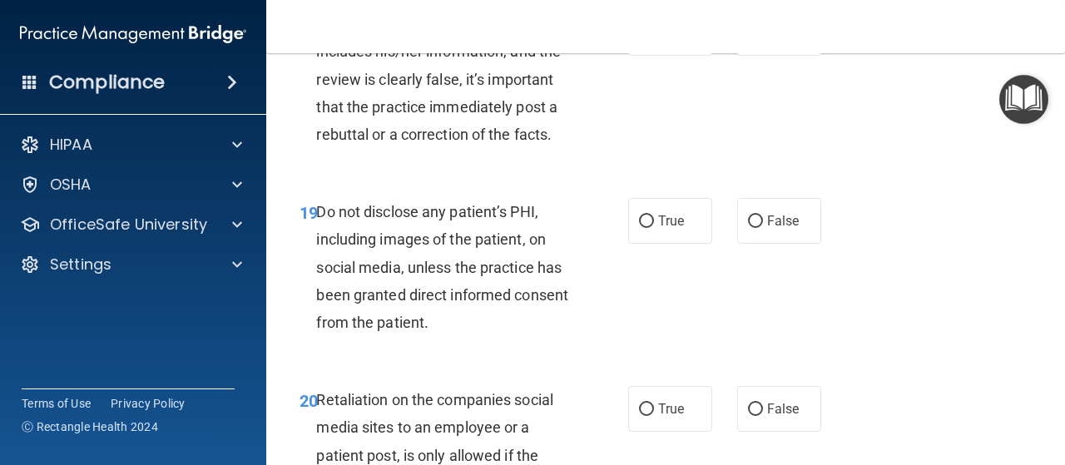
scroll to position [3451, 0]
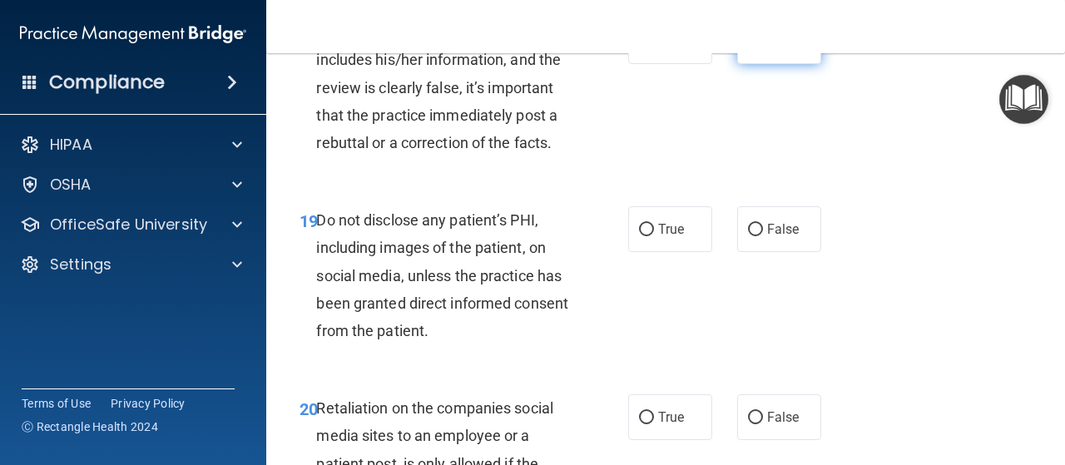
click at [787, 49] on span "False" at bounding box center [783, 41] width 32 height 16
click at [763, 48] on input "False" at bounding box center [755, 42] width 15 height 12
radio input "true"
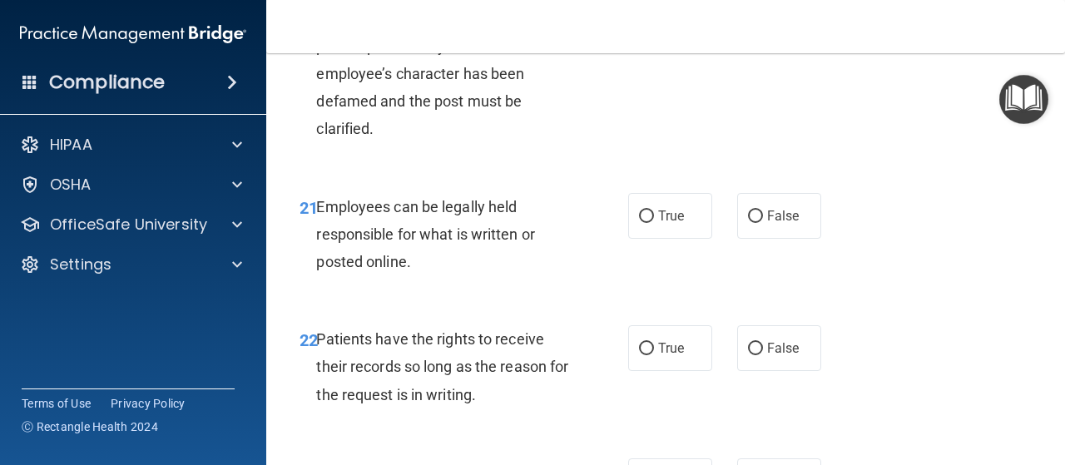
scroll to position [3864, 0]
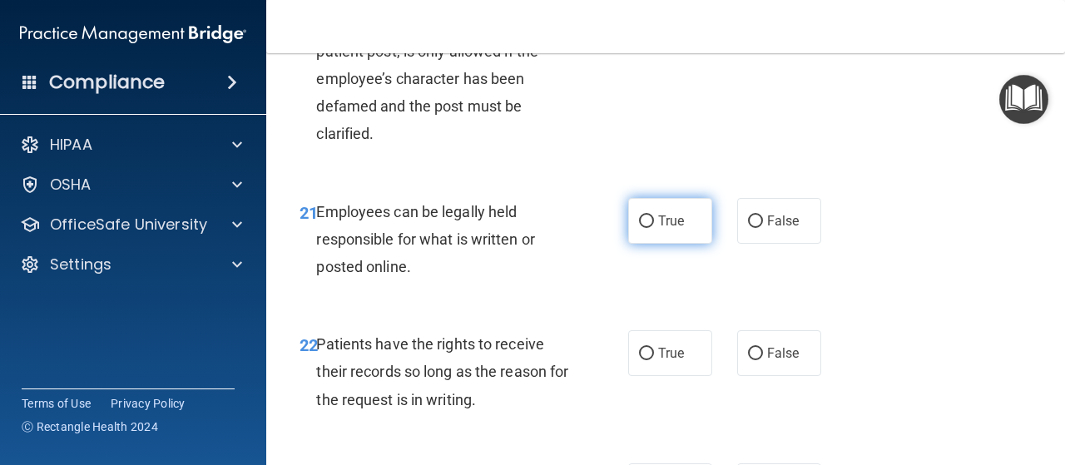
click at [648, 244] on label "True" at bounding box center [670, 221] width 84 height 46
click at [648, 228] on input "True" at bounding box center [646, 222] width 15 height 12
radio input "true"
click at [767, 12] on span "False" at bounding box center [783, 5] width 32 height 16
click at [763, 12] on input "False" at bounding box center [755, 5] width 15 height 12
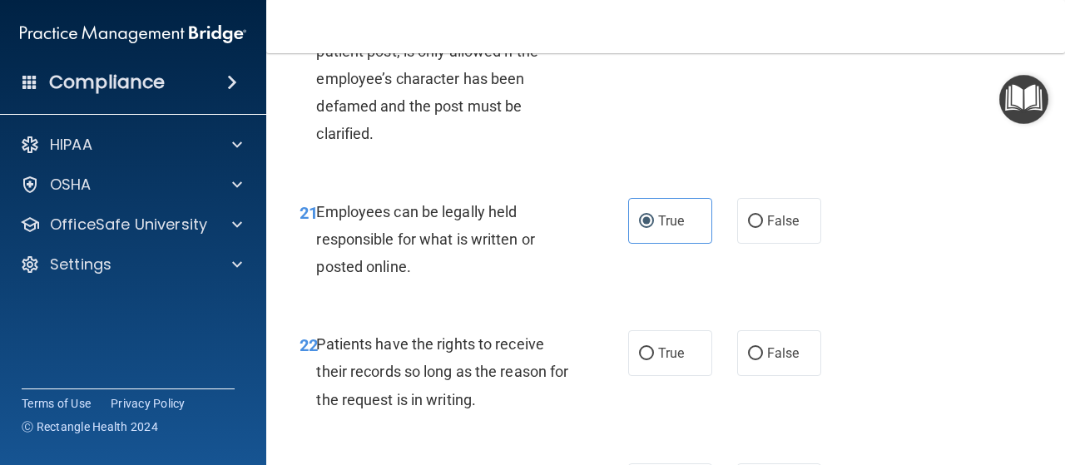
radio input "true"
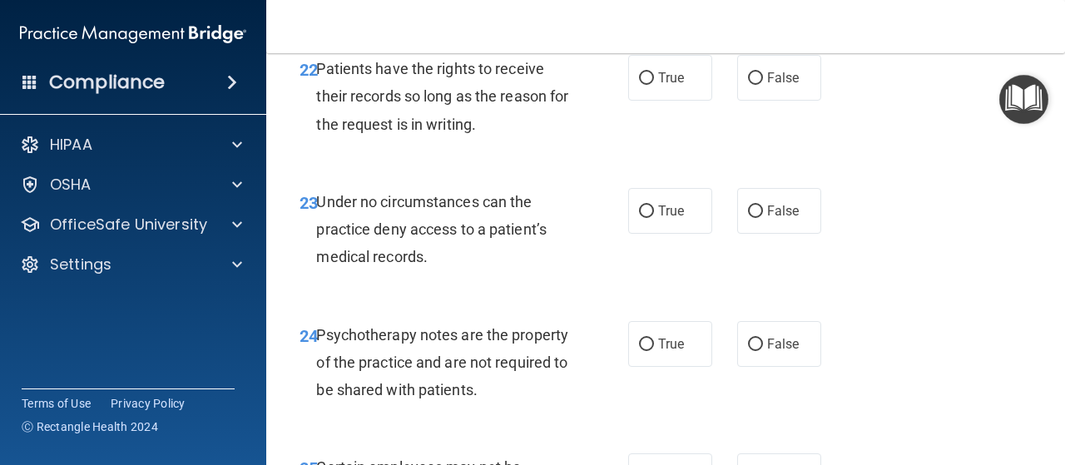
scroll to position [4148, 0]
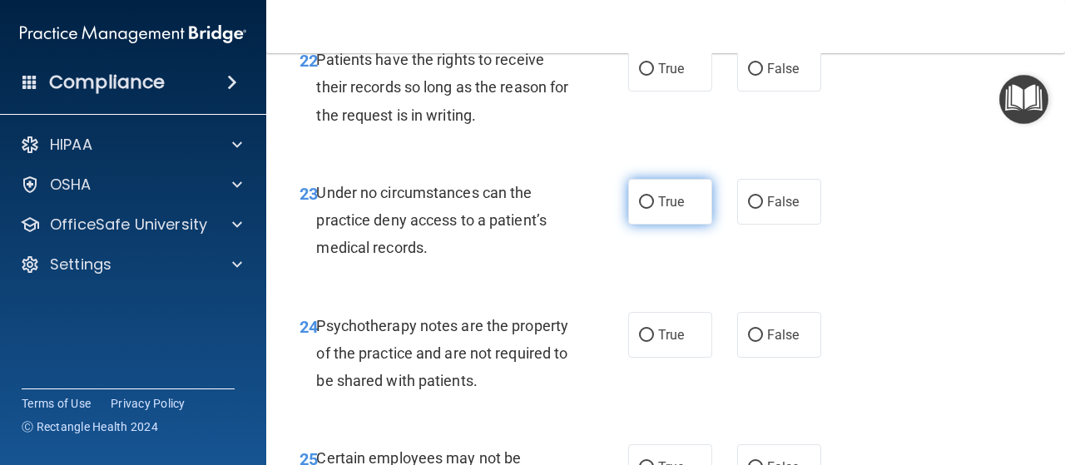
click at [683, 225] on label "True" at bounding box center [670, 202] width 84 height 46
click at [654, 209] on input "True" at bounding box center [646, 202] width 15 height 12
radio input "true"
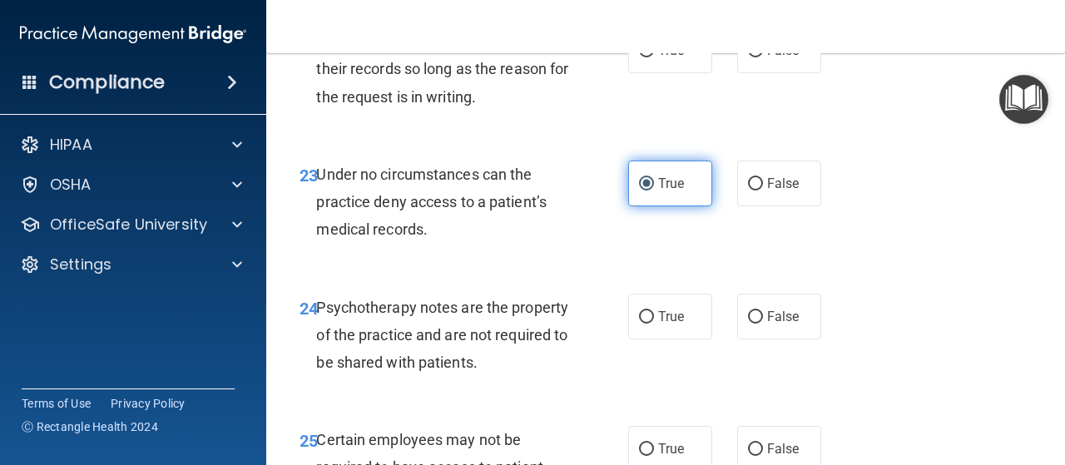
scroll to position [4167, 0]
